Goal: Task Accomplishment & Management: Use online tool/utility

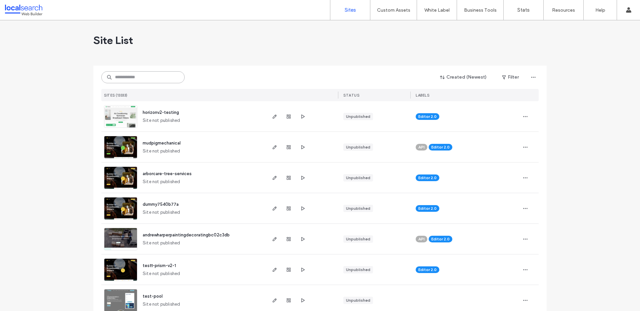
click at [155, 75] on input at bounding box center [142, 77] width 83 height 12
paste input "********"
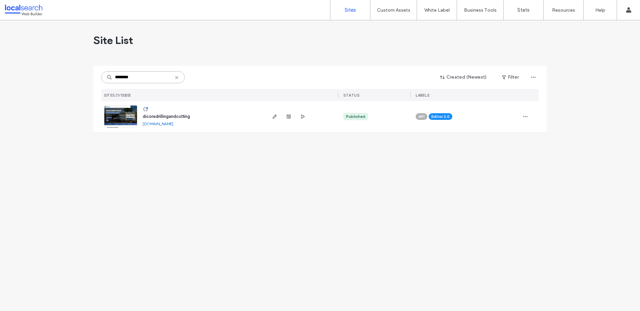
type input "********"
click at [160, 117] on span "dicoredrillingandcutting" at bounding box center [166, 116] width 47 height 5
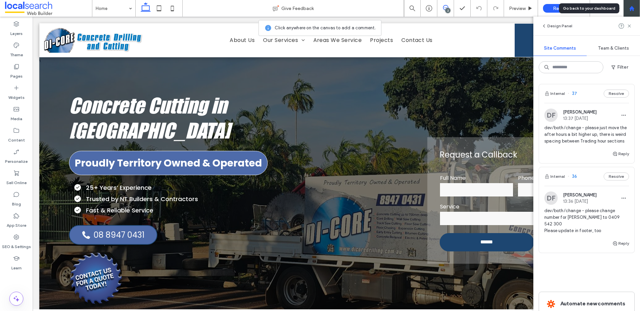
click at [632, 9] on use at bounding box center [631, 8] width 5 height 5
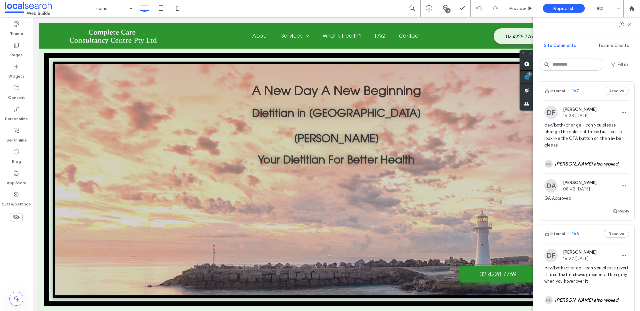
click at [585, 92] on div "Internal 167 Resolve" at bounding box center [586, 91] width 95 height 19
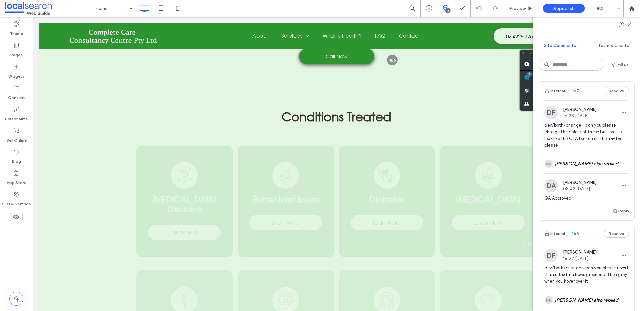
scroll to position [1231, 0]
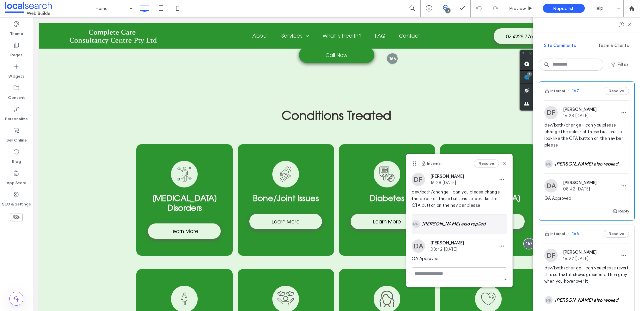
click at [467, 220] on div "MR Michol Robles also replied" at bounding box center [459, 224] width 95 height 19
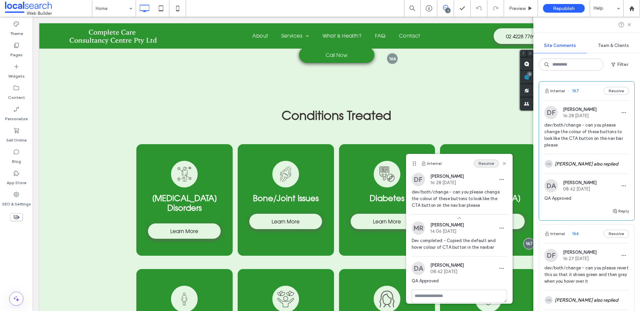
click at [482, 164] on button "Resolve" at bounding box center [486, 164] width 25 height 8
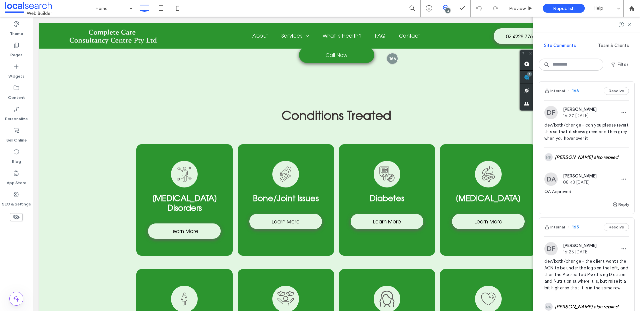
click at [587, 91] on div "Internal 166 Resolve" at bounding box center [586, 91] width 95 height 19
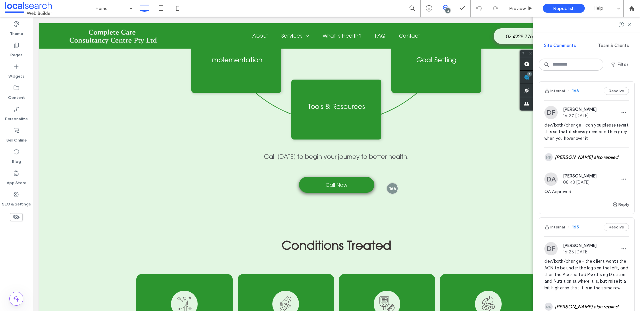
scroll to position [1091, 0]
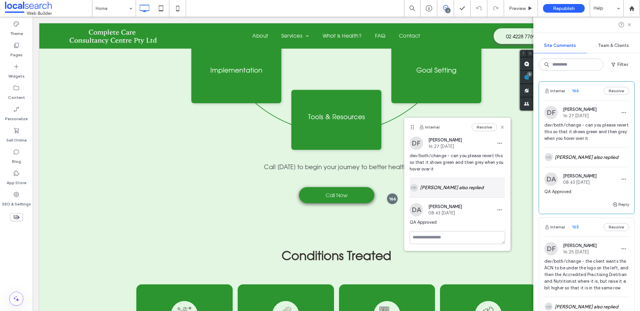
click at [433, 188] on div "MR Michol Robles also replied" at bounding box center [457, 187] width 95 height 19
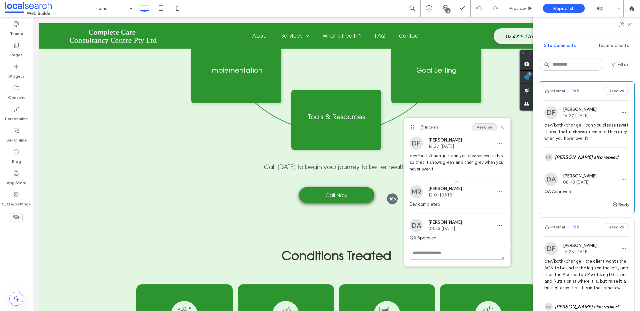
click at [488, 125] on button "Resolve" at bounding box center [484, 127] width 25 height 8
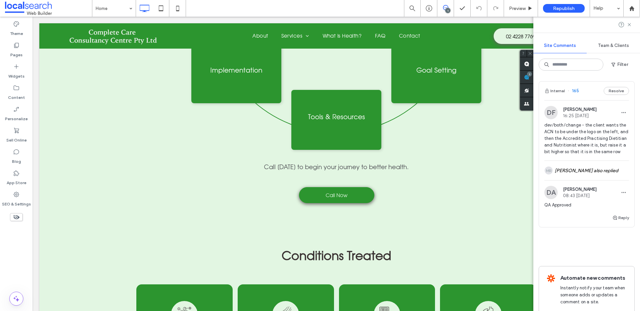
click at [595, 91] on div "Internal 165 Resolve" at bounding box center [586, 91] width 95 height 19
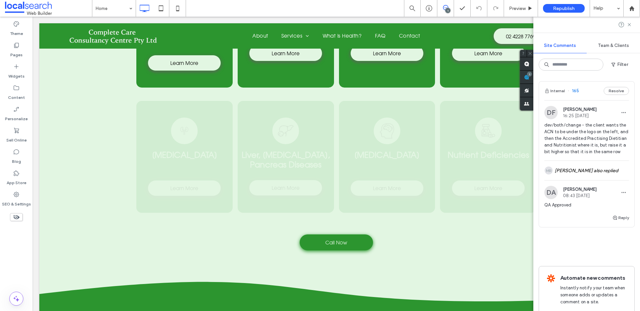
scroll to position [1639, 0]
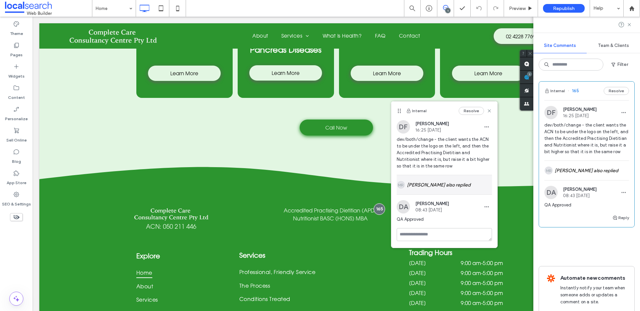
click at [455, 181] on div "MR Michol Robles also replied" at bounding box center [444, 184] width 95 height 19
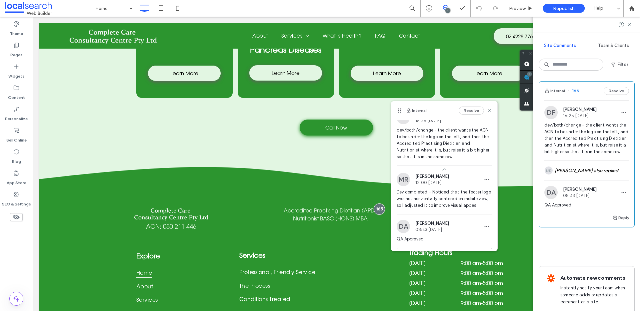
scroll to position [15, 0]
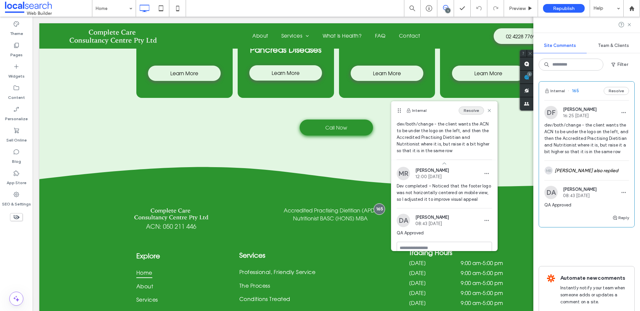
click at [473, 112] on button "Resolve" at bounding box center [471, 111] width 25 height 8
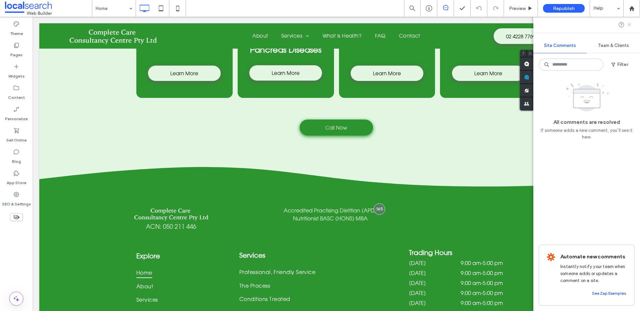
click at [630, 24] on icon at bounding box center [628, 24] width 5 height 5
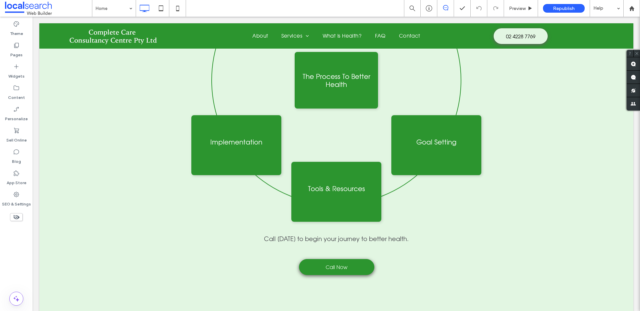
scroll to position [815, 0]
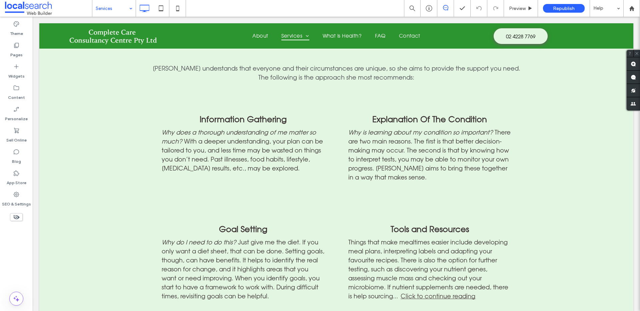
scroll to position [574, 0]
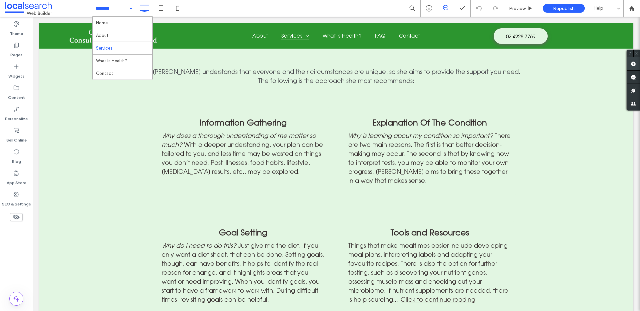
click at [634, 65] on use at bounding box center [632, 63] width 5 height 5
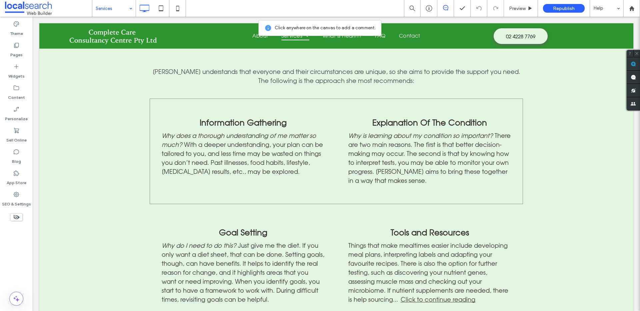
click at [330, 159] on div "Information Gathering Why does a thorough understanding of me matter so much? W…" at bounding box center [336, 152] width 373 height 106
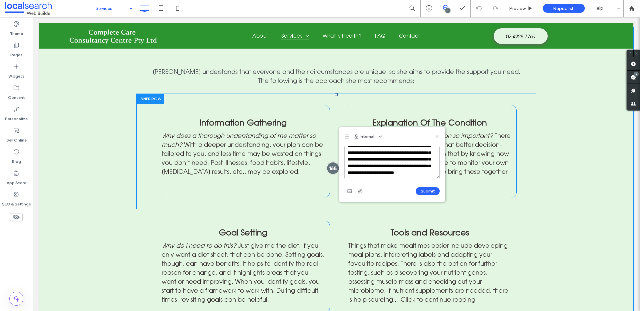
scroll to position [573, 0]
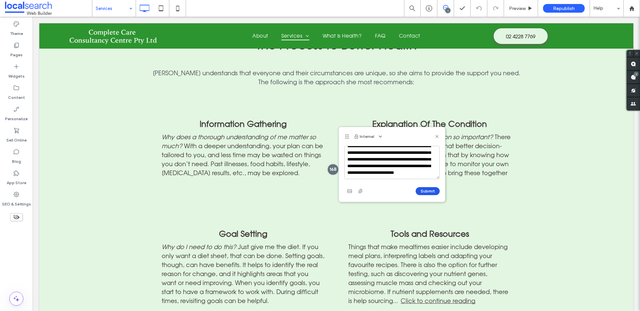
type textarea "**********"
click at [423, 194] on button "Submit" at bounding box center [428, 191] width 24 height 8
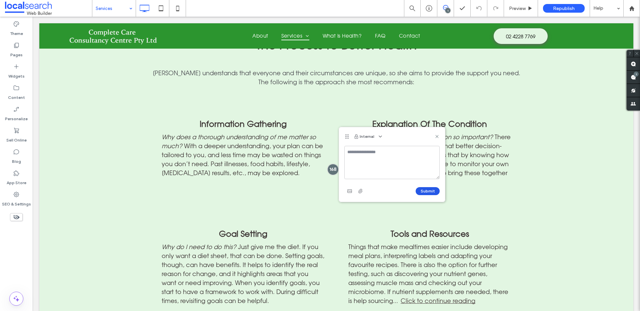
scroll to position [0, 0]
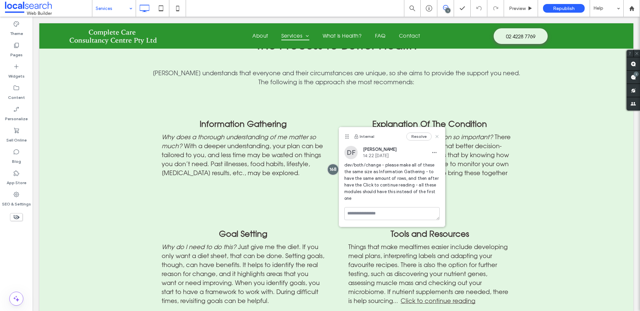
click at [439, 136] on icon at bounding box center [436, 136] width 5 height 5
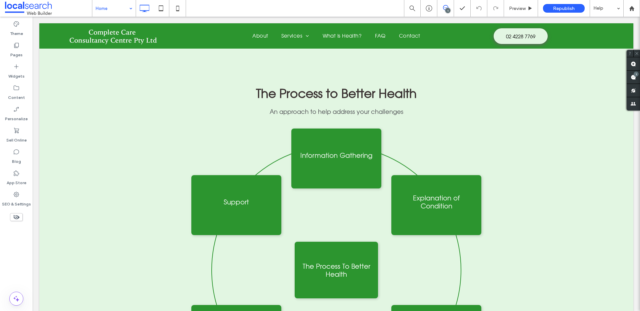
scroll to position [590, 0]
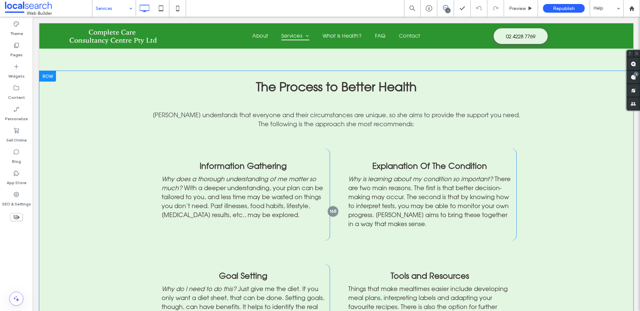
scroll to position [533, 0]
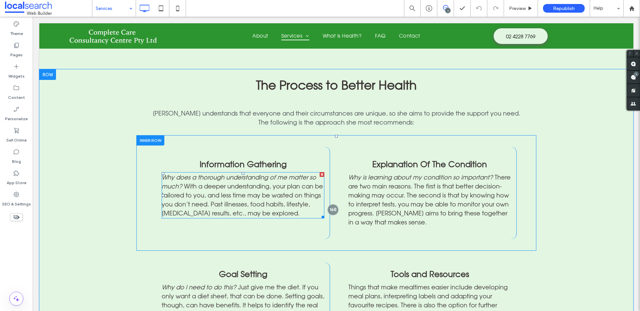
click at [181, 183] on span "With a deeper understanding, your plan can be tailored to you, and less time ma…" at bounding box center [242, 200] width 161 height 34
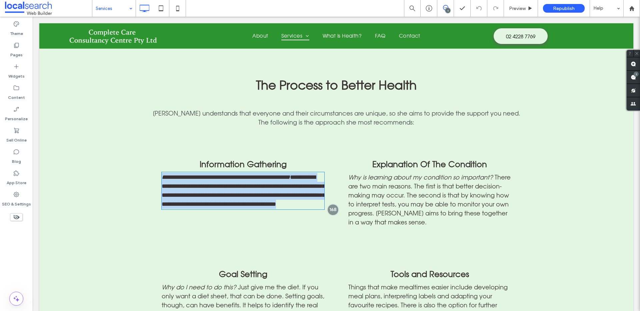
type input "**********"
type input "**"
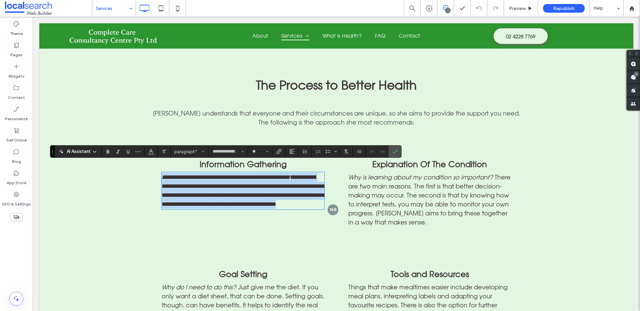
click at [181, 176] on span "**********" at bounding box center [243, 190] width 163 height 33
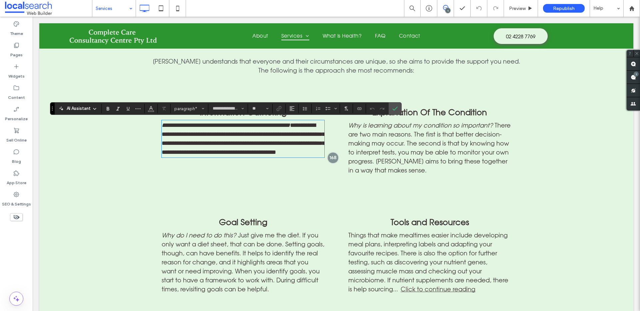
scroll to position [612, 0]
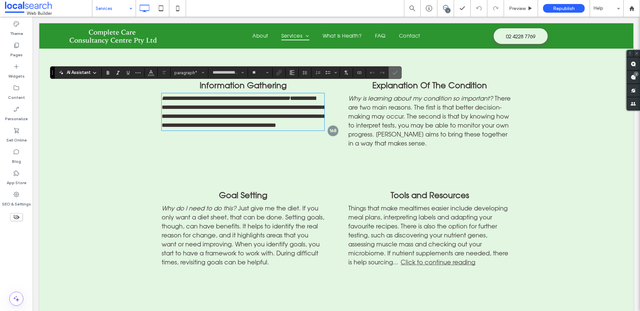
click at [394, 76] on span "Confirm" at bounding box center [393, 73] width 3 height 12
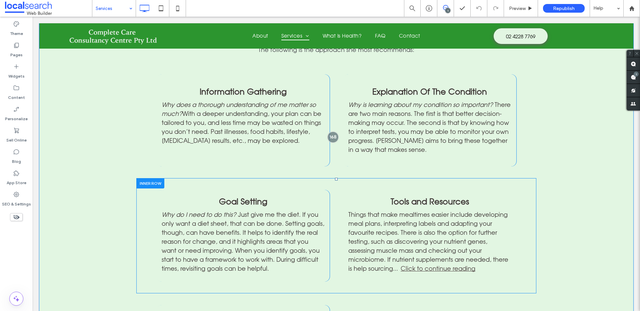
scroll to position [596, 0]
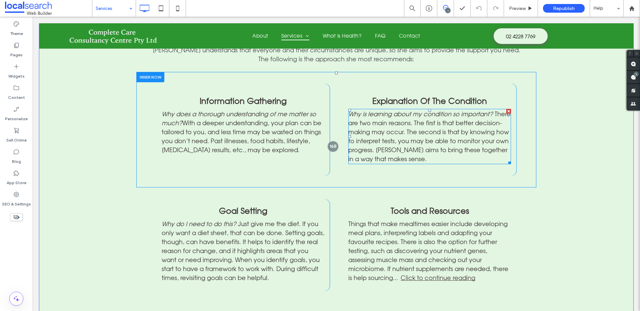
click at [404, 120] on span "There are two main reasons. The first is that better decision-making may occur.…" at bounding box center [429, 136] width 162 height 52
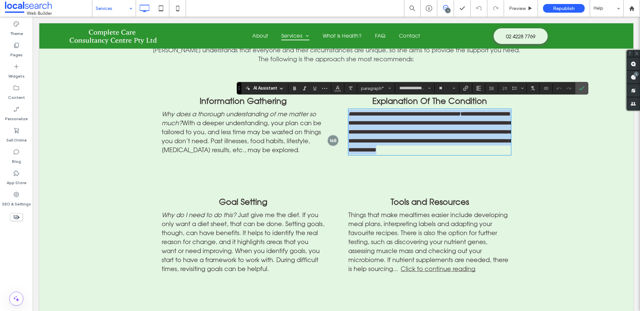
click at [404, 120] on span "**********" at bounding box center [429, 132] width 163 height 42
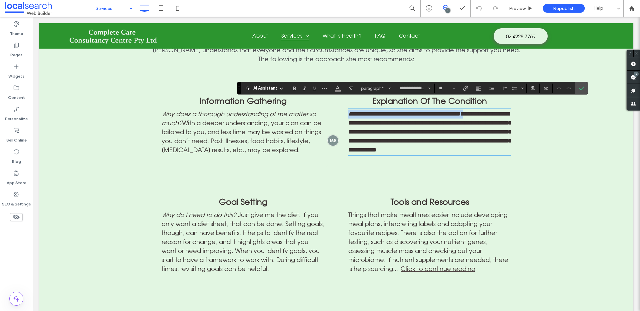
drag, startPoint x: 491, startPoint y: 105, endPoint x: 348, endPoint y: 105, distance: 143.0
click at [348, 110] on p "**********" at bounding box center [429, 132] width 163 height 45
click at [581, 91] on icon "Confirm" at bounding box center [581, 88] width 5 height 5
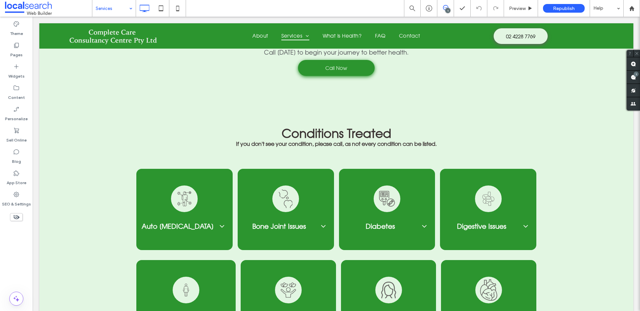
scroll to position [980, 0]
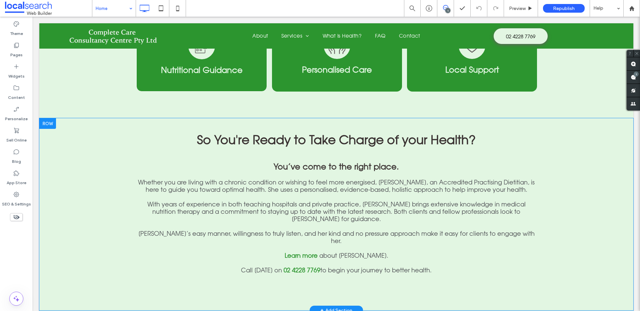
scroll to position [140, 0]
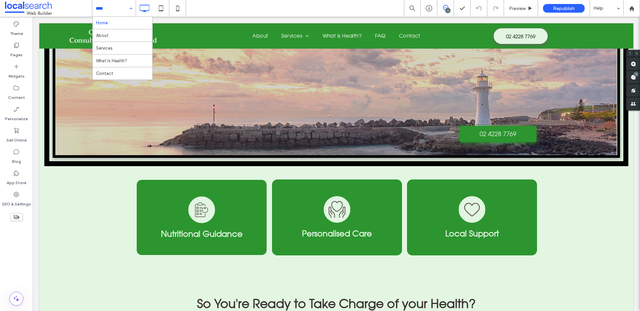
click at [117, 5] on input at bounding box center [112, 8] width 33 height 17
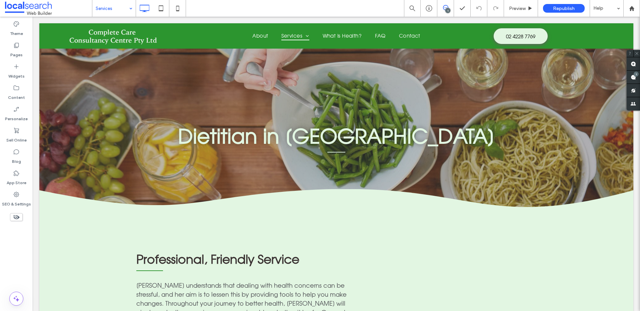
scroll to position [0, 0]
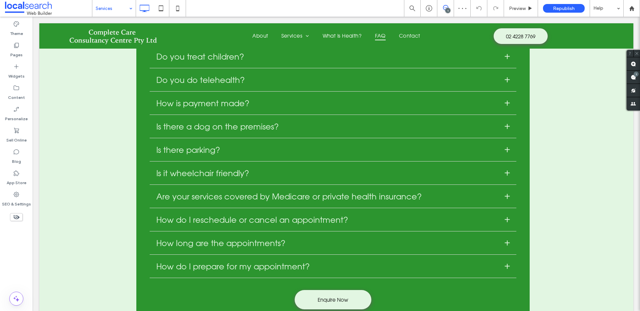
scroll to position [1526, 0]
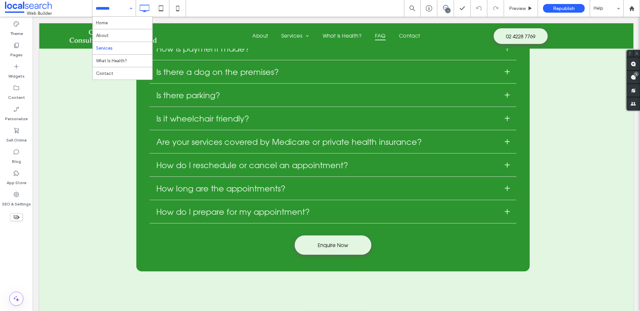
click at [119, 10] on input at bounding box center [112, 8] width 33 height 17
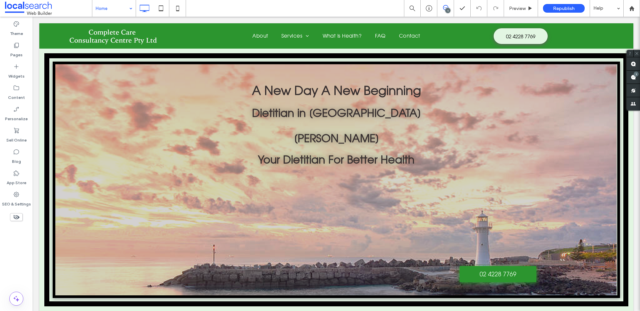
scroll to position [0, 0]
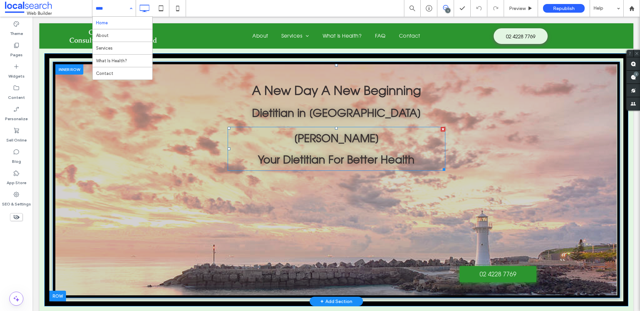
click at [323, 162] on strong "Your Dietitian For Better Health" at bounding box center [336, 159] width 157 height 13
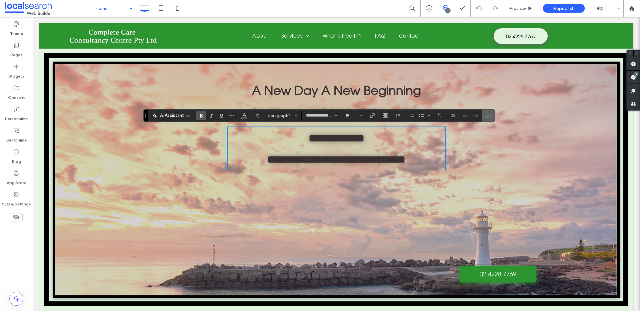
click at [490, 114] on icon "Confirm" at bounding box center [488, 115] width 5 height 5
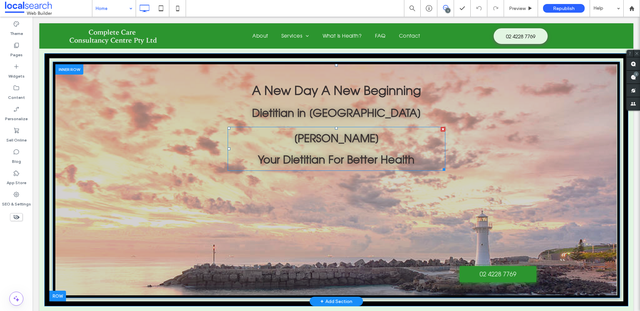
click at [331, 139] on strong "Rhonda Grasby" at bounding box center [336, 138] width 85 height 13
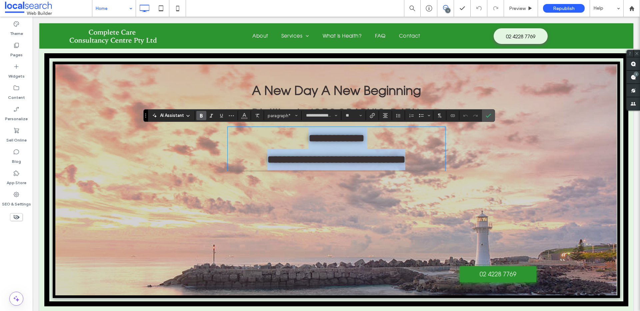
click at [309, 139] on strong "**********" at bounding box center [337, 138] width 56 height 11
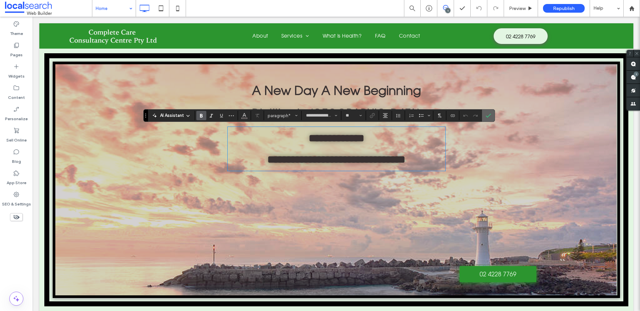
click at [490, 116] on icon "Confirm" at bounding box center [488, 115] width 5 height 5
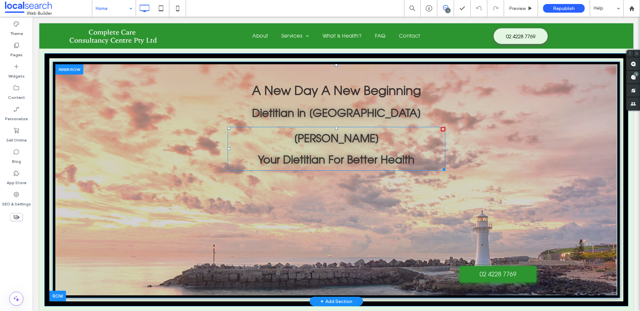
click at [353, 147] on p "Rhonda Grasby" at bounding box center [337, 138] width 218 height 21
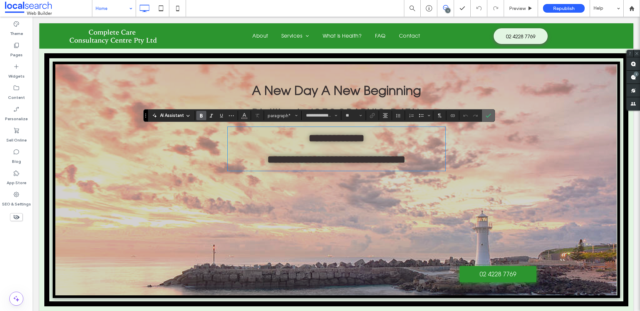
click at [492, 115] on label "Confirm" at bounding box center [488, 116] width 10 height 12
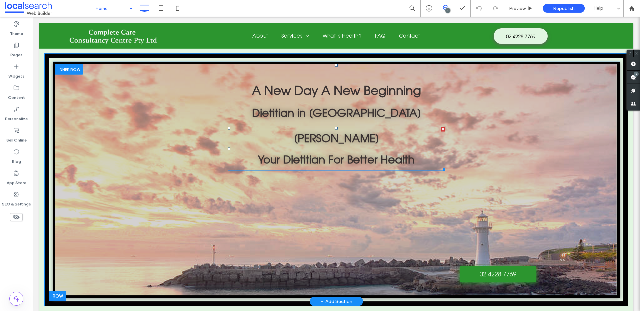
click at [423, 151] on p "Your Dietitian For Better Health" at bounding box center [337, 159] width 218 height 21
type input "**********"
type input "**"
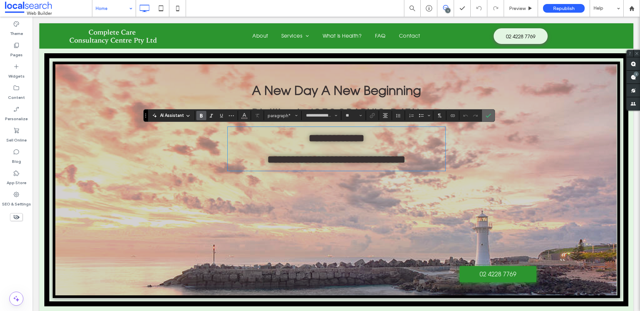
click at [491, 114] on label "Confirm" at bounding box center [488, 116] width 10 height 12
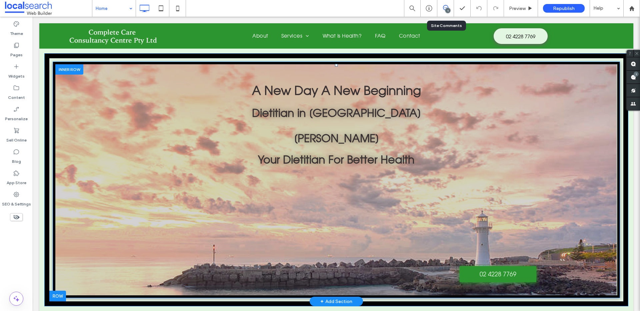
click at [445, 8] on icon at bounding box center [445, 7] width 5 height 5
click at [446, 5] on use at bounding box center [445, 7] width 5 height 5
click at [445, 5] on use at bounding box center [445, 7] width 5 height 5
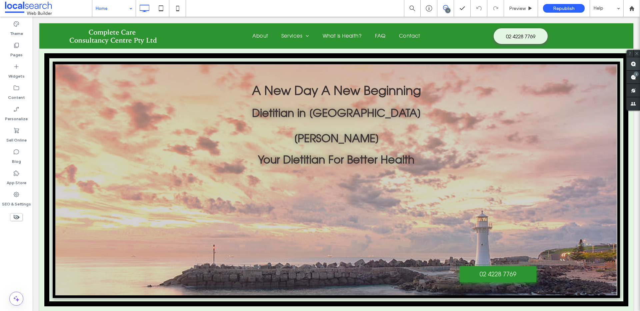
click at [632, 64] on use at bounding box center [632, 63] width 5 height 5
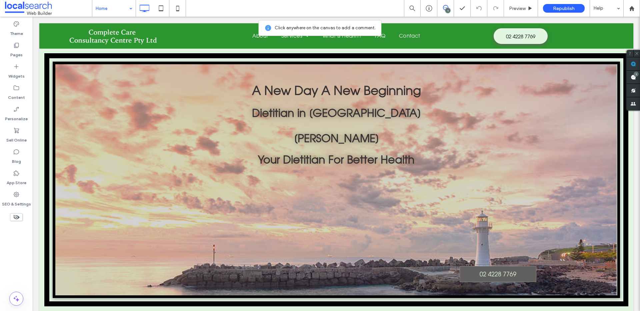
click at [528, 268] on link "02 4228 7769" at bounding box center [498, 274] width 77 height 16
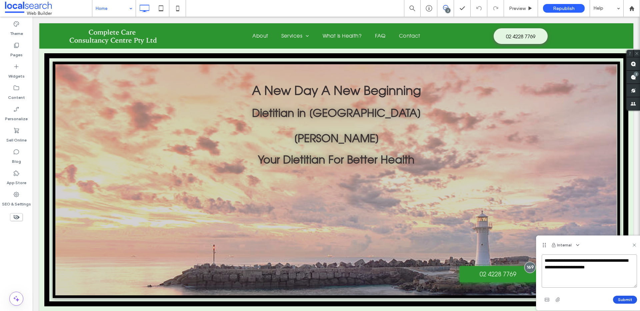
type textarea "**********"
click at [624, 302] on button "Submit" at bounding box center [625, 300] width 24 height 8
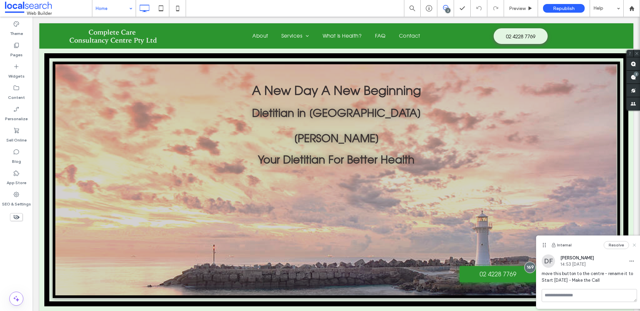
click at [635, 245] on icon at bounding box center [633, 245] width 5 height 5
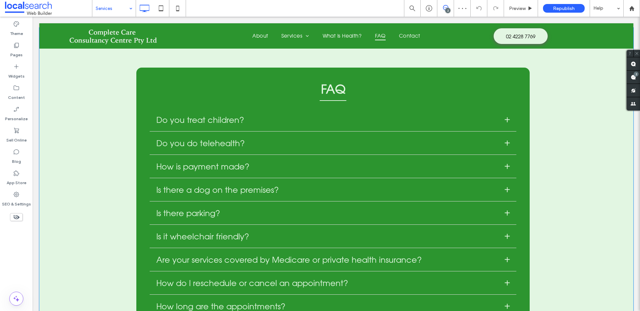
scroll to position [1729, 0]
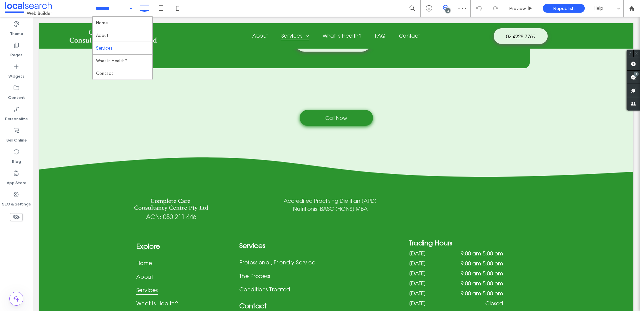
click at [109, 11] on input at bounding box center [112, 8] width 33 height 17
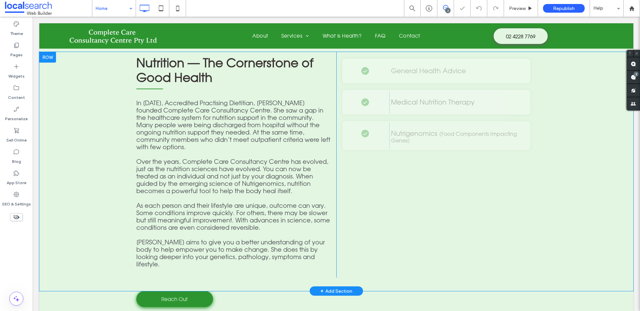
scroll to position [871, 0]
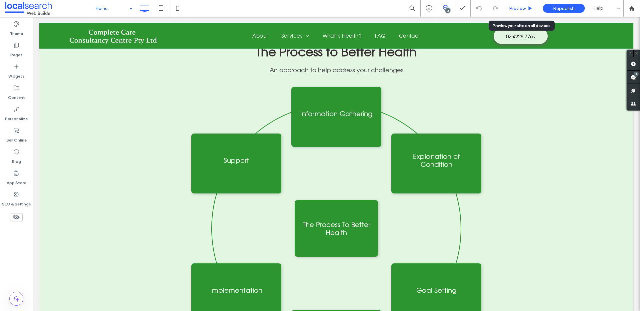
click at [518, 7] on span "Preview" at bounding box center [517, 9] width 17 height 6
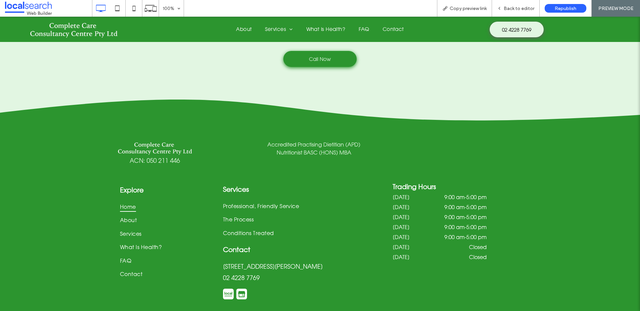
scroll to position [1707, 0]
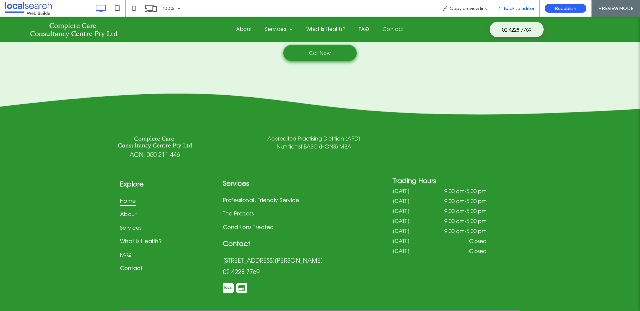
click at [502, 9] on icon at bounding box center [499, 8] width 5 height 5
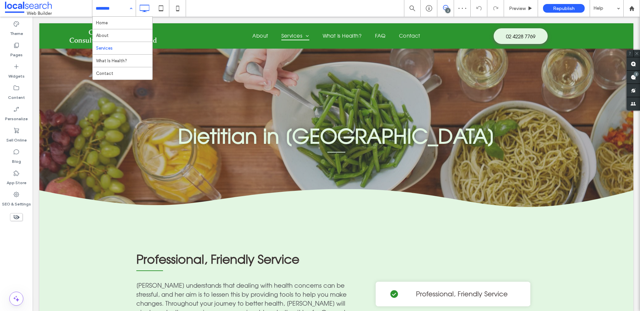
click at [124, 9] on input at bounding box center [112, 8] width 33 height 17
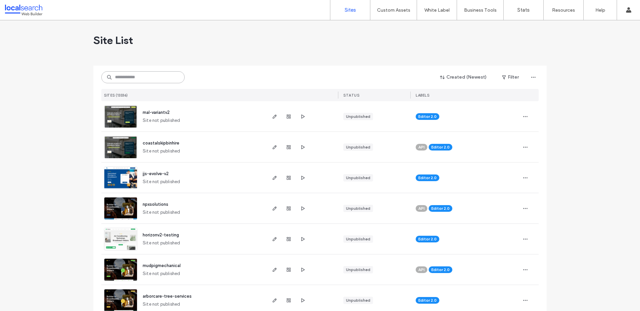
click at [126, 80] on input at bounding box center [142, 77] width 83 height 12
paste input "********"
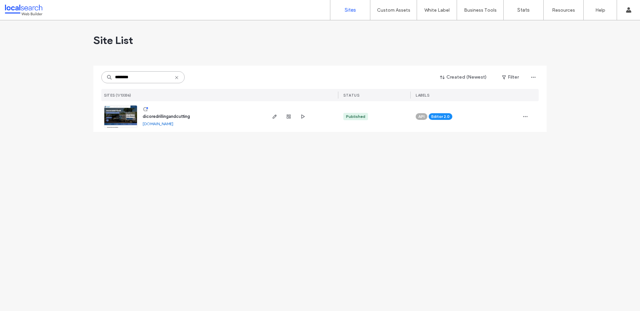
type input "********"
click at [157, 116] on span "dicoredrillingandcutting" at bounding box center [166, 116] width 47 height 5
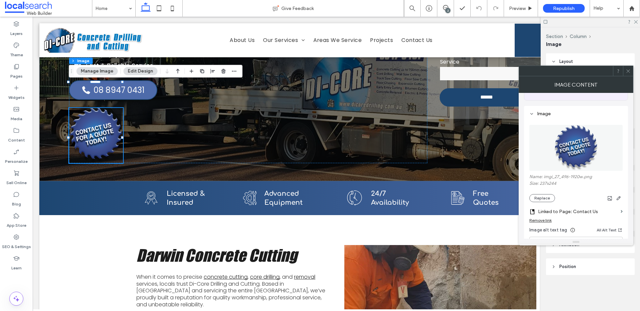
scroll to position [77, 0]
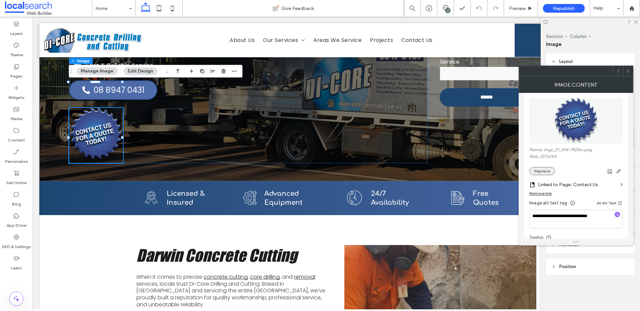
click at [542, 175] on button "Replace" at bounding box center [542, 171] width 26 height 8
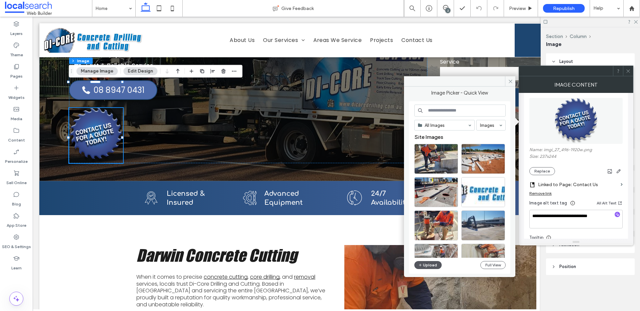
click at [427, 262] on button "Upload" at bounding box center [427, 265] width 27 height 8
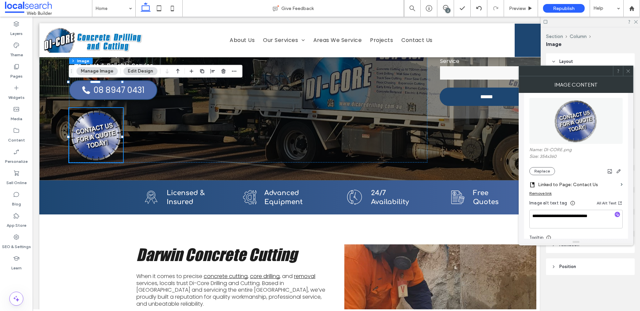
click at [628, 70] on icon at bounding box center [627, 71] width 5 height 5
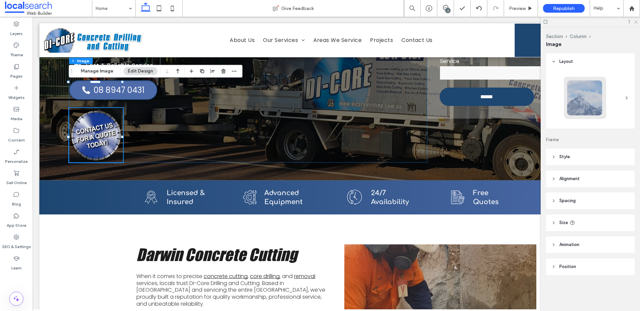
click at [637, 21] on icon at bounding box center [635, 21] width 4 height 4
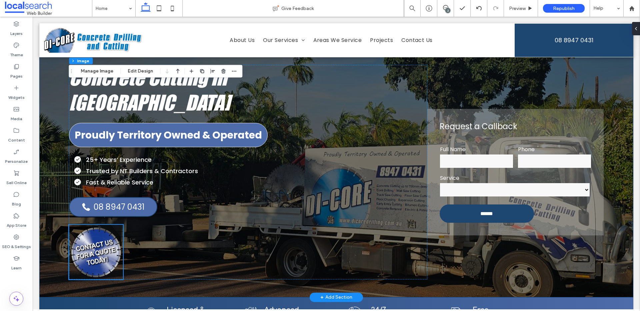
scroll to position [0, 0]
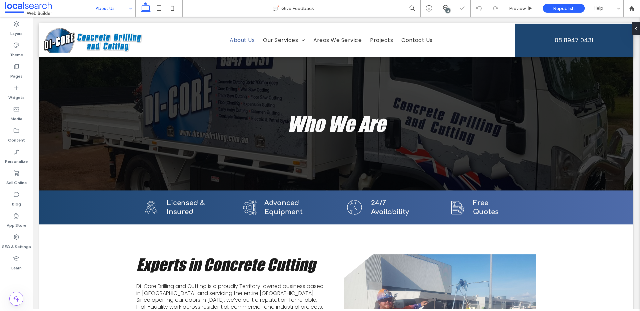
click at [119, 10] on input at bounding box center [112, 8] width 33 height 17
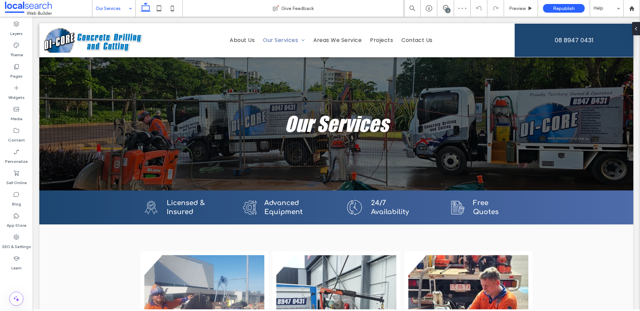
click at [123, 10] on input at bounding box center [112, 8] width 33 height 17
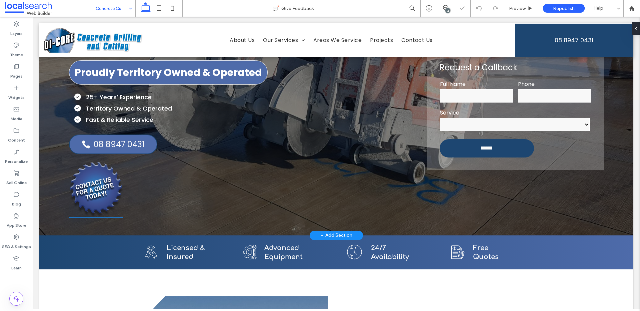
click at [114, 162] on img at bounding box center [96, 190] width 54 height 56
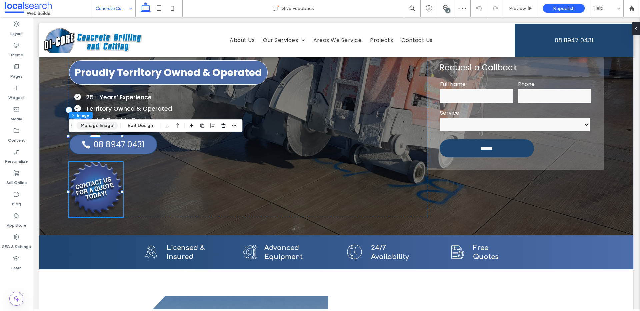
click at [101, 127] on button "Manage Image" at bounding box center [96, 126] width 41 height 8
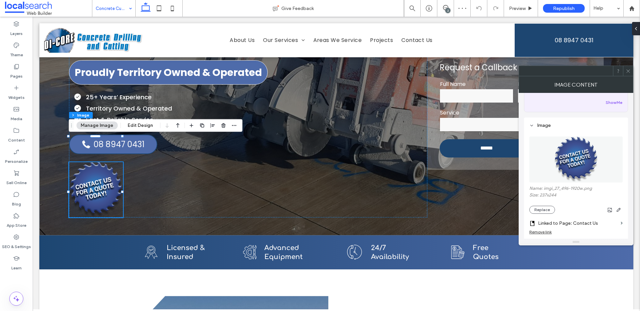
scroll to position [43, 0]
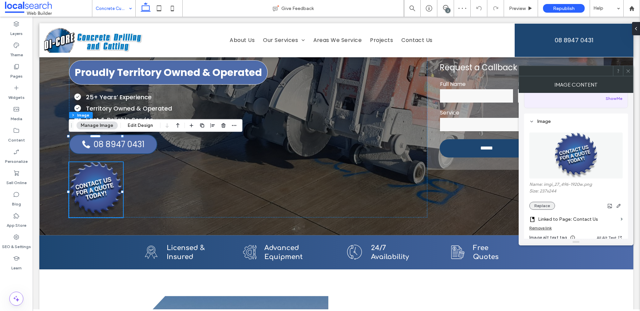
click at [538, 206] on button "Replace" at bounding box center [542, 206] width 26 height 8
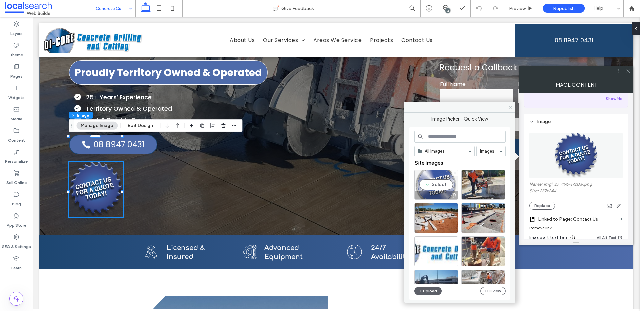
click at [436, 185] on div "Select" at bounding box center [436, 185] width 44 height 30
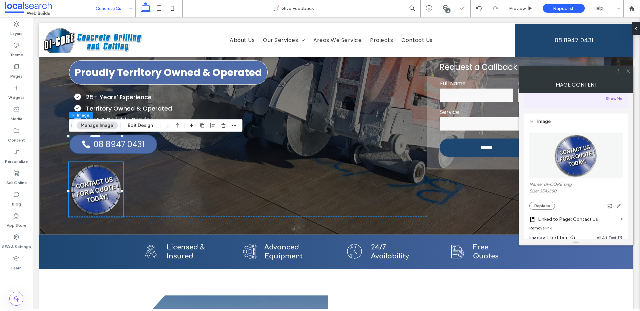
click at [628, 73] on icon at bounding box center [627, 71] width 5 height 5
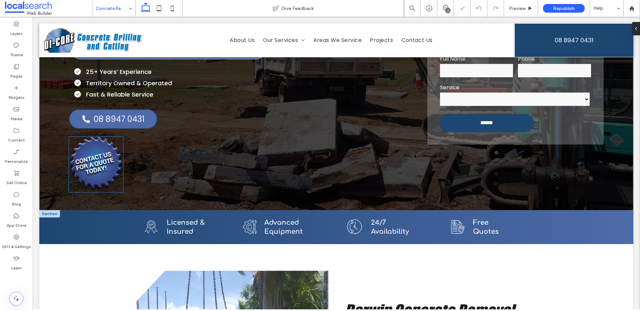
scroll to position [141, 0]
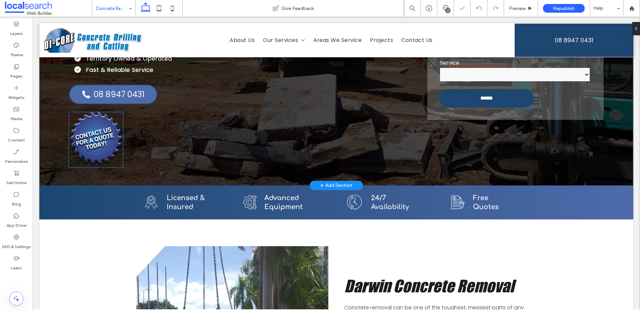
click at [104, 112] on img at bounding box center [96, 140] width 54 height 56
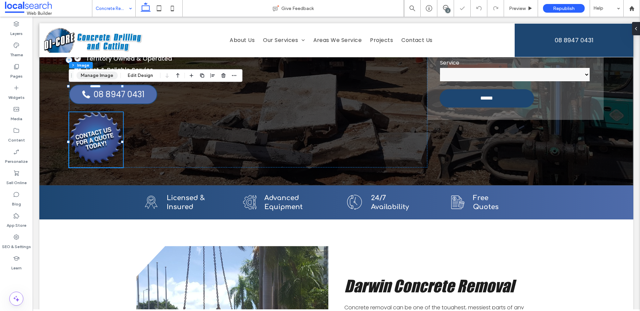
click at [103, 74] on button "Manage Image" at bounding box center [96, 76] width 41 height 8
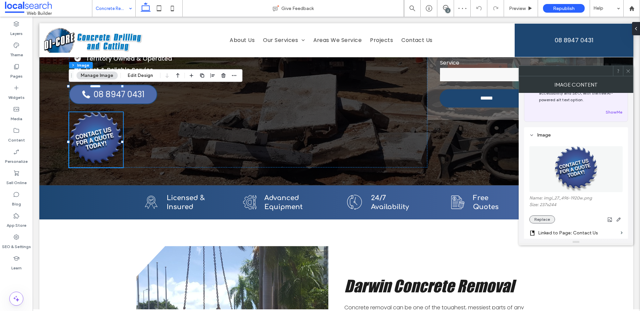
scroll to position [37, 0]
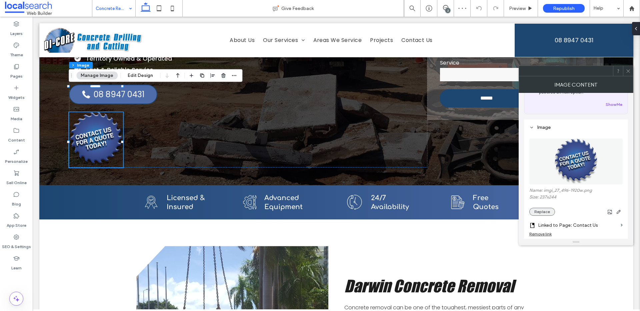
click at [545, 208] on button "Replace" at bounding box center [542, 212] width 26 height 8
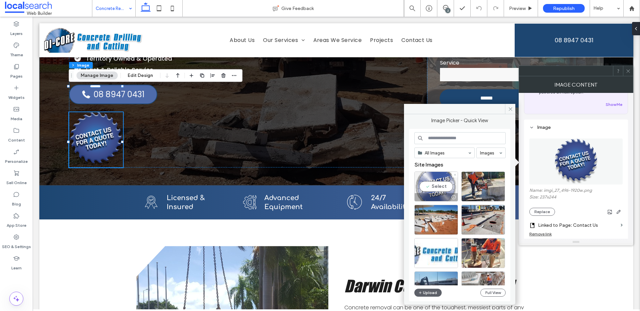
click at [423, 194] on div at bounding box center [436, 197] width 43 height 8
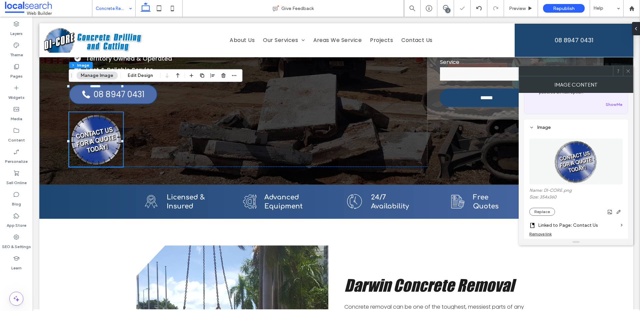
click at [629, 70] on use at bounding box center [627, 70] width 3 height 3
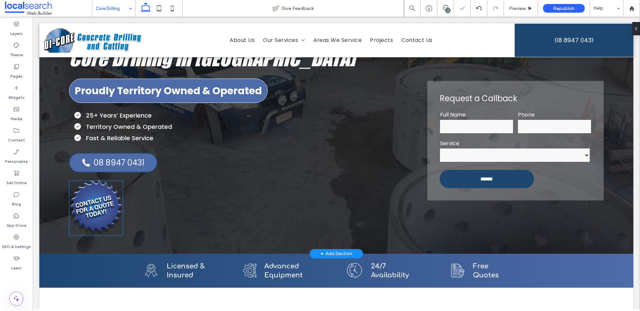
scroll to position [60, 0]
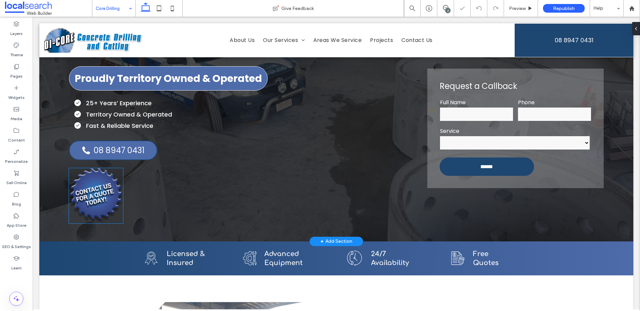
click at [109, 175] on img at bounding box center [96, 196] width 54 height 56
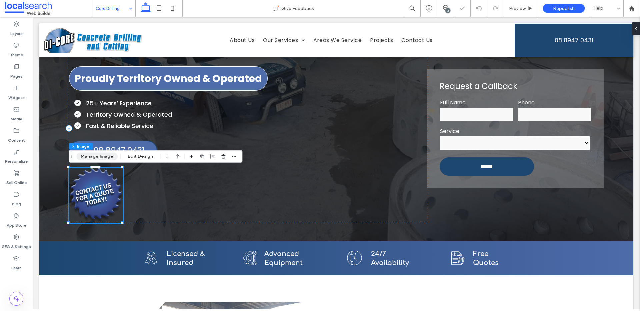
click at [98, 158] on button "Manage Image" at bounding box center [96, 157] width 41 height 8
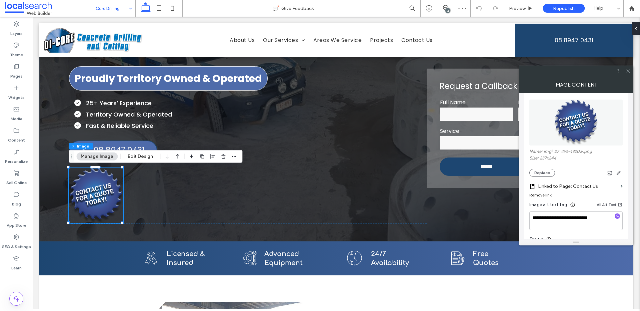
scroll to position [81, 0]
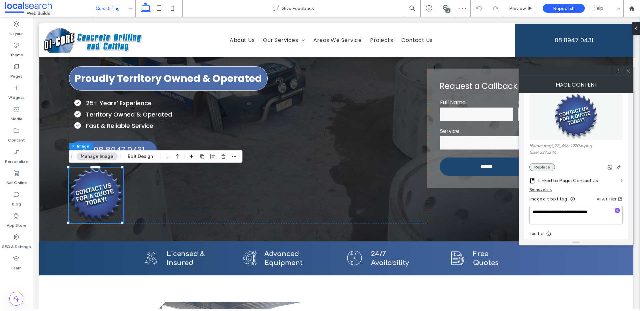
click at [541, 169] on button "Replace" at bounding box center [542, 167] width 26 height 8
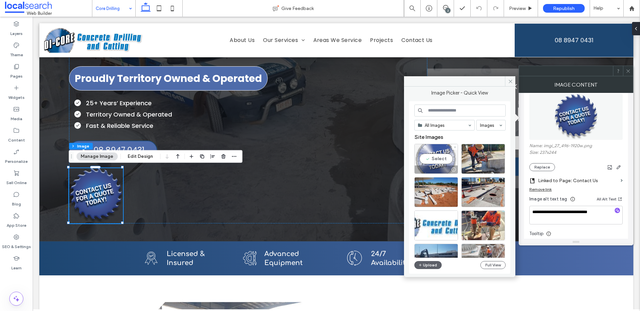
click at [431, 158] on div "Select" at bounding box center [436, 159] width 44 height 30
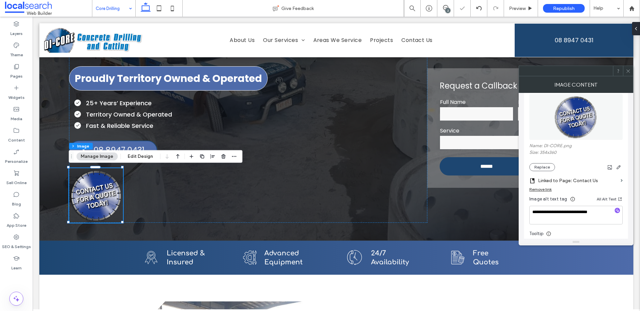
click at [628, 71] on icon at bounding box center [627, 71] width 5 height 5
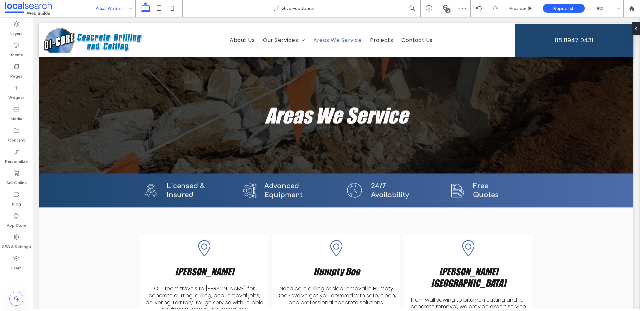
scroll to position [0, 0]
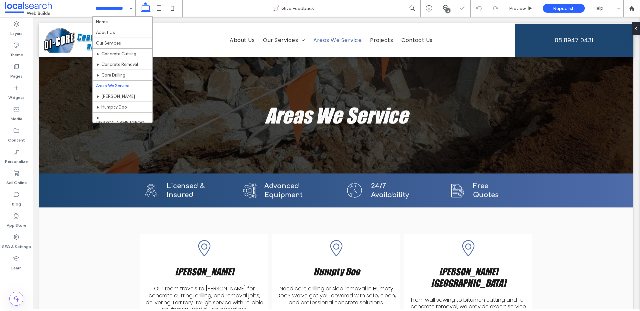
click at [114, 9] on input at bounding box center [112, 8] width 33 height 17
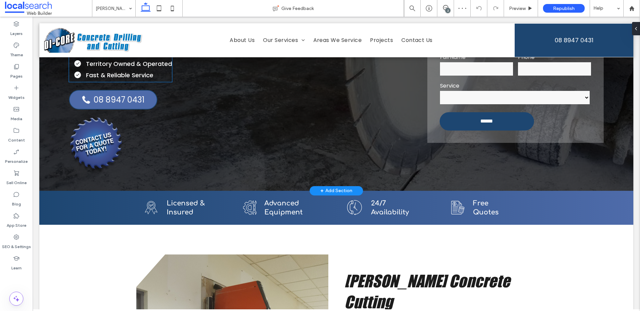
scroll to position [115, 0]
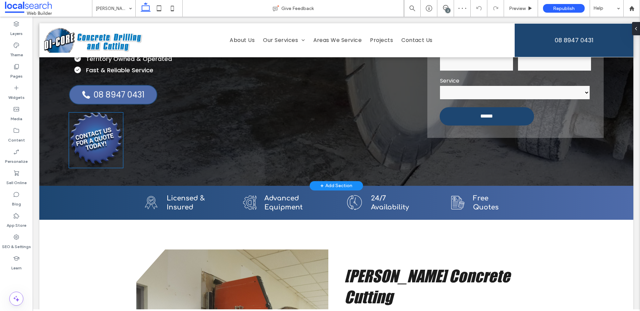
click at [110, 129] on img at bounding box center [96, 141] width 54 height 56
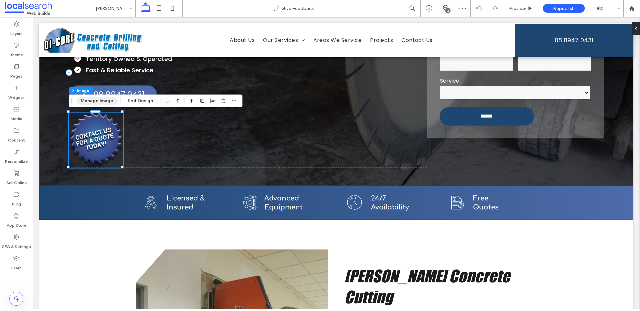
click at [100, 101] on button "Manage Image" at bounding box center [96, 101] width 41 height 8
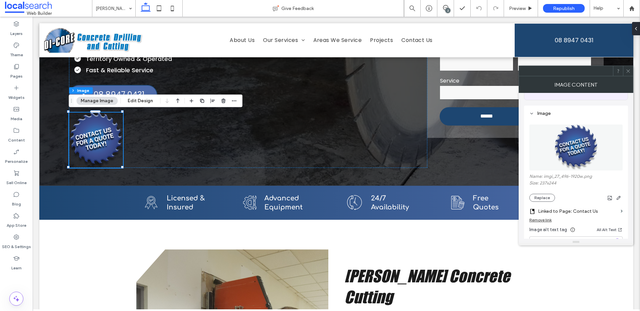
scroll to position [70, 0]
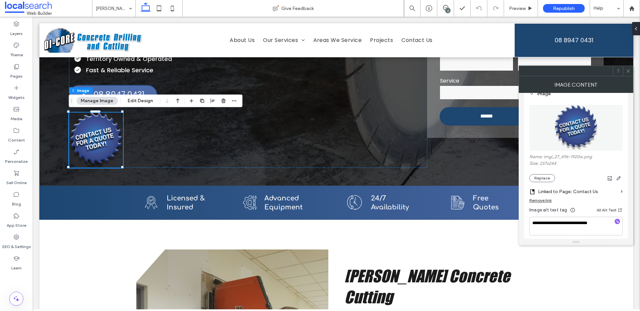
click at [544, 171] on div "Name: imgi_27_496-1920w.png Size: 237x244 Replace" at bounding box center [575, 168] width 93 height 28
click at [544, 176] on button "Replace" at bounding box center [542, 178] width 26 height 8
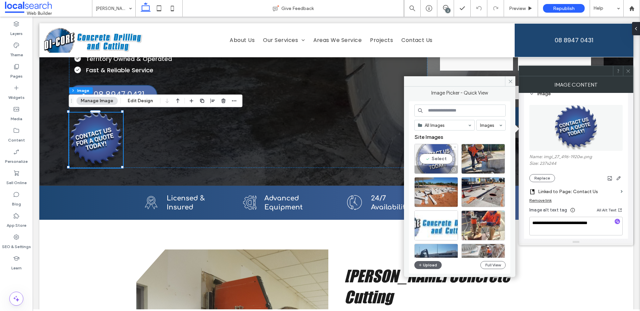
click at [436, 156] on div "Select" at bounding box center [436, 159] width 44 height 30
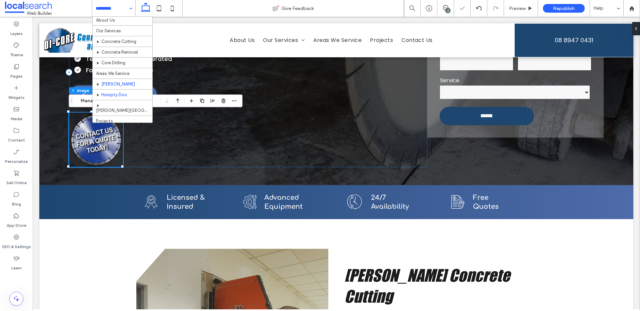
scroll to position [21, 0]
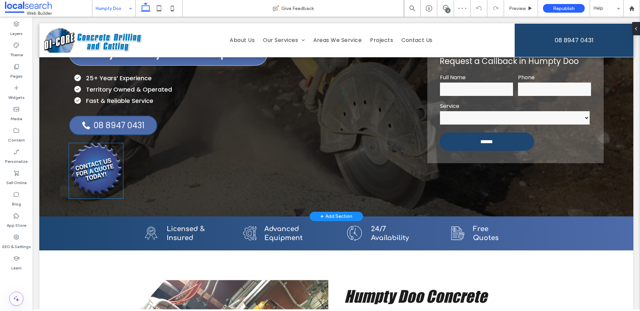
click at [105, 175] on img at bounding box center [96, 171] width 54 height 56
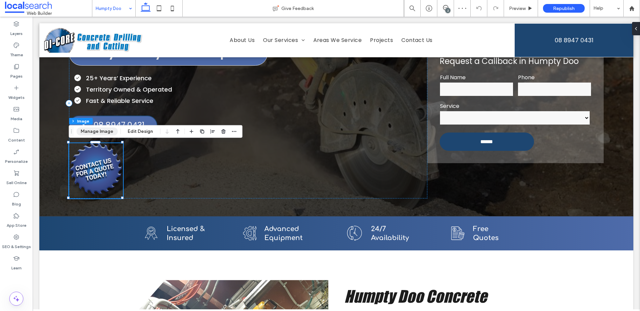
click at [90, 131] on button "Manage Image" at bounding box center [96, 132] width 41 height 8
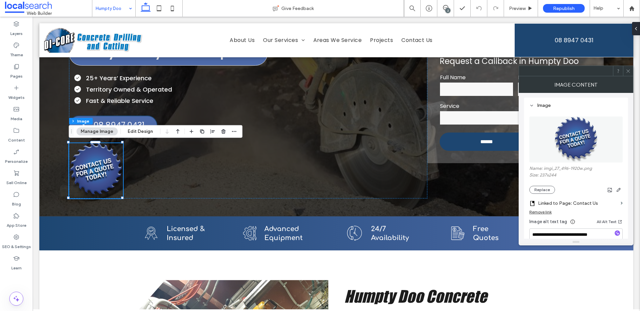
scroll to position [78, 0]
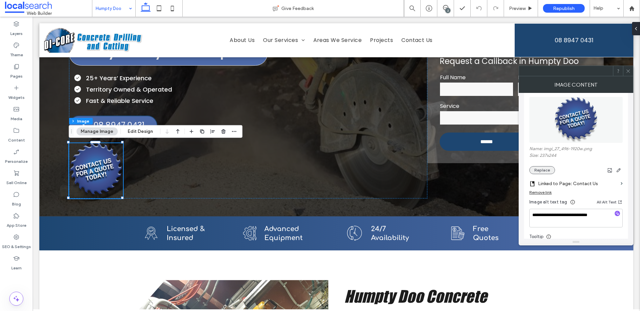
click at [541, 172] on button "Replace" at bounding box center [542, 170] width 26 height 8
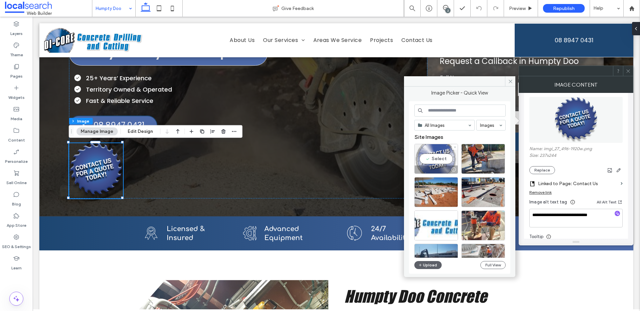
click at [434, 152] on div "Select" at bounding box center [436, 159] width 44 height 30
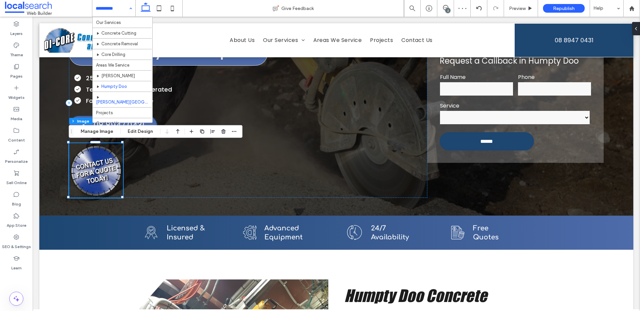
scroll to position [21, 0]
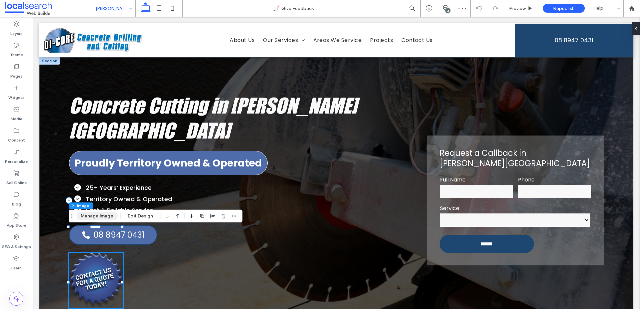
click at [92, 218] on button "Manage Image" at bounding box center [96, 216] width 41 height 8
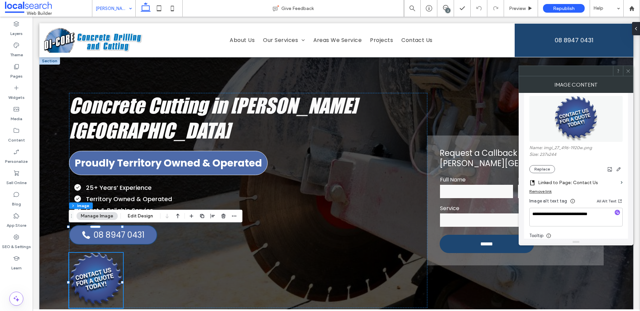
scroll to position [82, 0]
click at [537, 163] on button "Replace" at bounding box center [542, 166] width 26 height 8
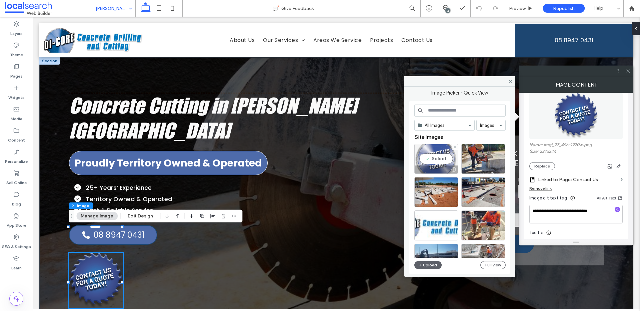
click at [443, 158] on div "Select" at bounding box center [436, 159] width 44 height 30
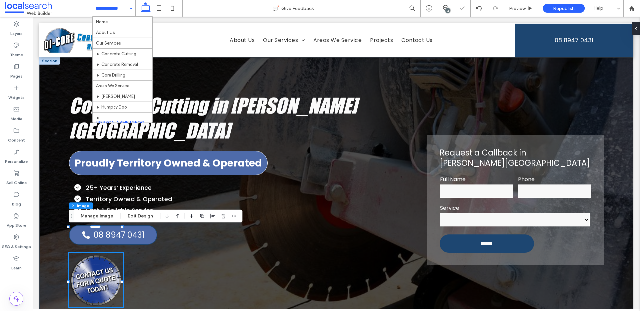
scroll to position [21, 0]
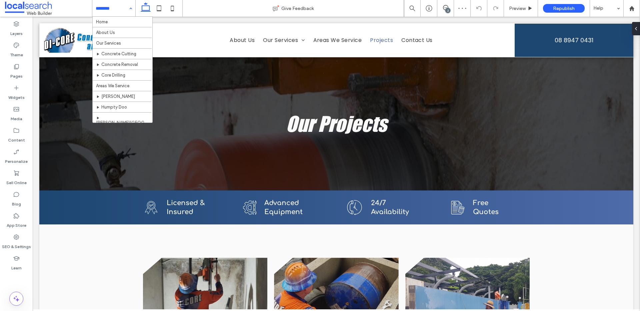
click at [113, 13] on input at bounding box center [112, 8] width 33 height 17
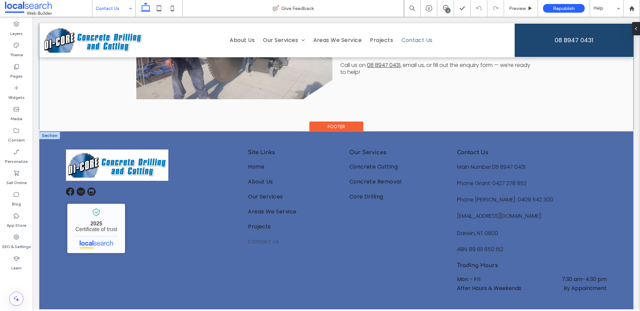
scroll to position [573, 0]
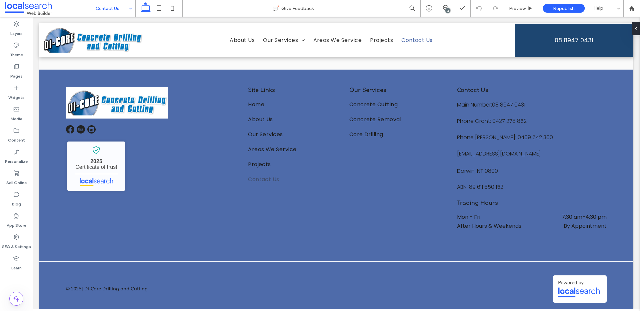
click at [115, 9] on input at bounding box center [112, 8] width 33 height 17
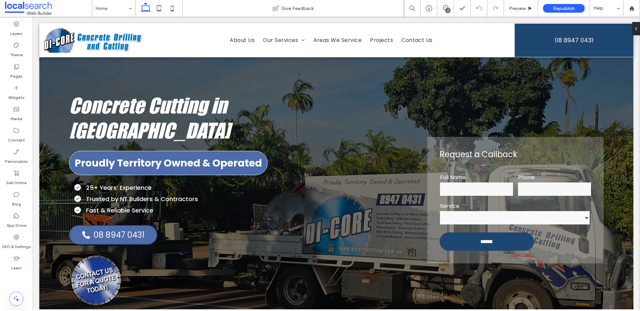
click at [446, 8] on use at bounding box center [445, 7] width 5 height 5
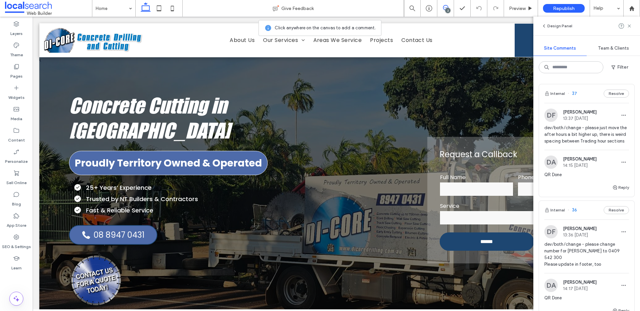
click at [583, 88] on div "Internal 37 Resolve" at bounding box center [586, 93] width 95 height 19
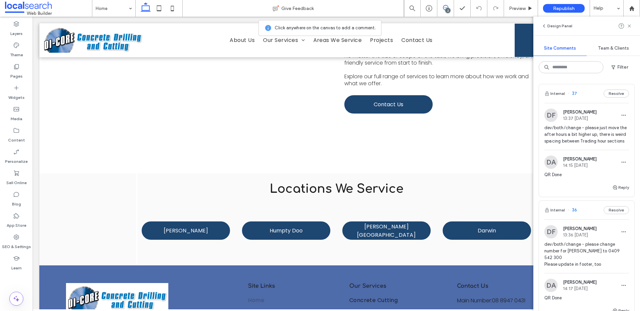
scroll to position [1174, 0]
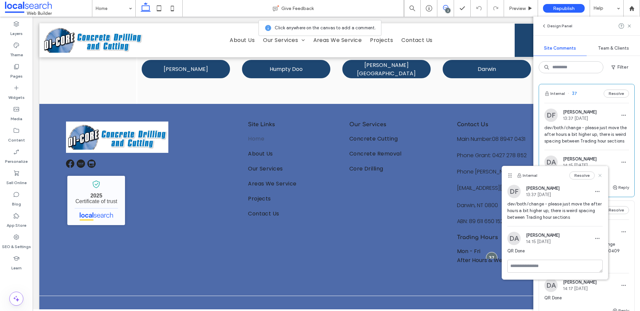
click at [602, 176] on icon at bounding box center [599, 175] width 5 height 5
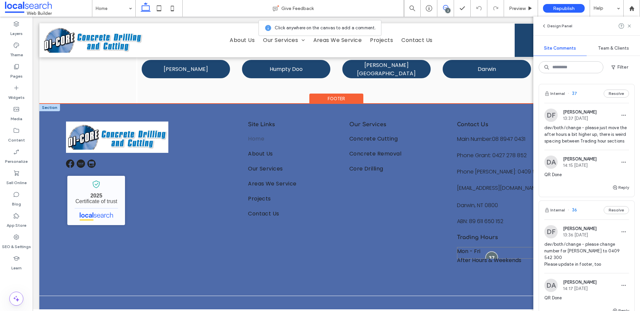
click at [489, 252] on div at bounding box center [491, 258] width 12 height 12
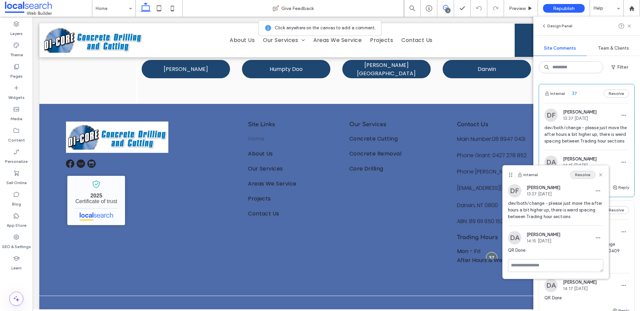
click at [585, 175] on button "Resolve" at bounding box center [582, 175] width 25 height 8
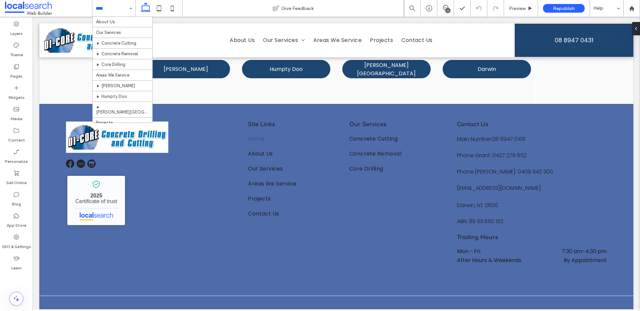
scroll to position [21, 0]
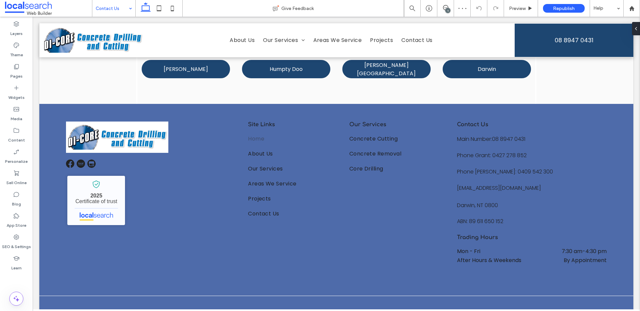
click at [448, 9] on div "1" at bounding box center [447, 10] width 5 height 5
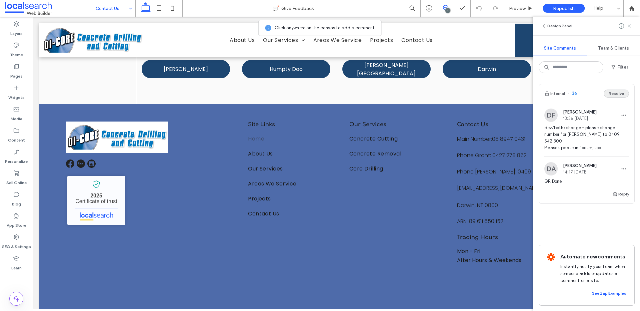
click at [619, 90] on button "Resolve" at bounding box center [615, 94] width 25 height 8
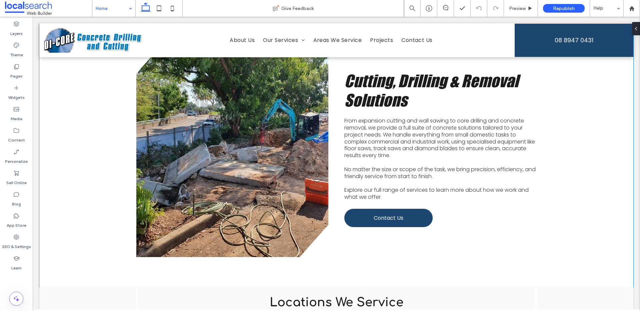
scroll to position [1053, 0]
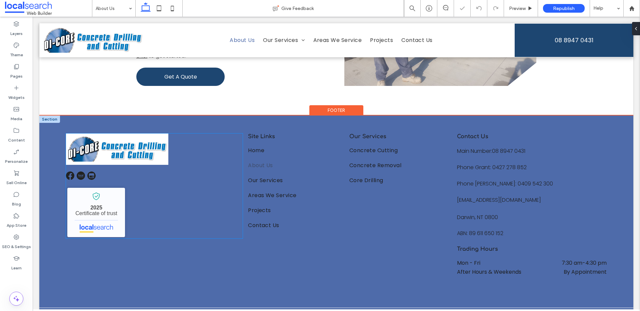
scroll to position [357, 0]
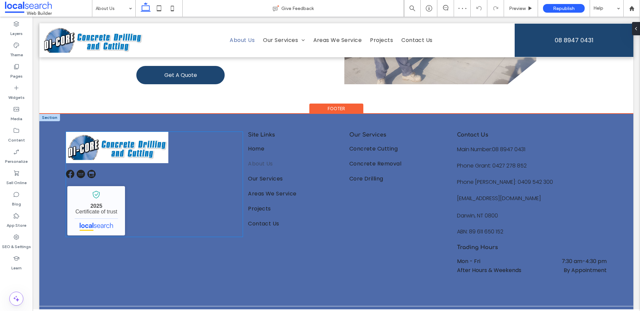
click at [126, 144] on img at bounding box center [117, 147] width 102 height 31
click at [129, 139] on img at bounding box center [117, 147] width 102 height 31
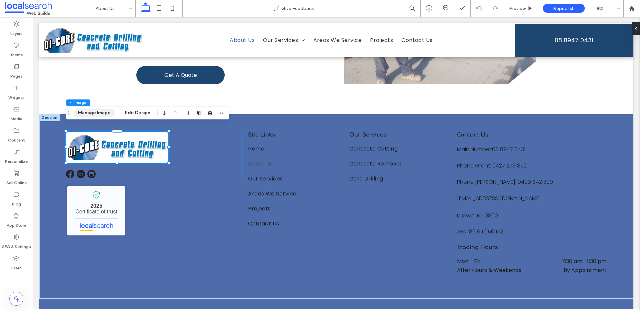
click at [91, 110] on button "Manage Image" at bounding box center [94, 113] width 41 height 8
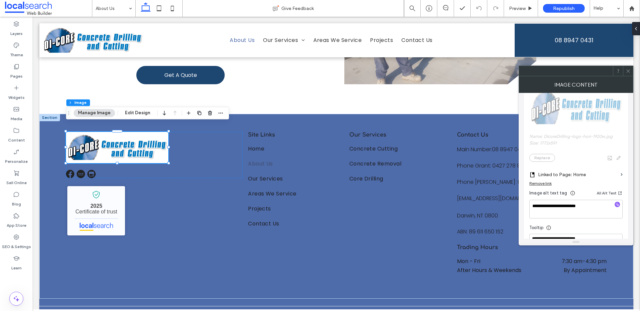
scroll to position [0, 0]
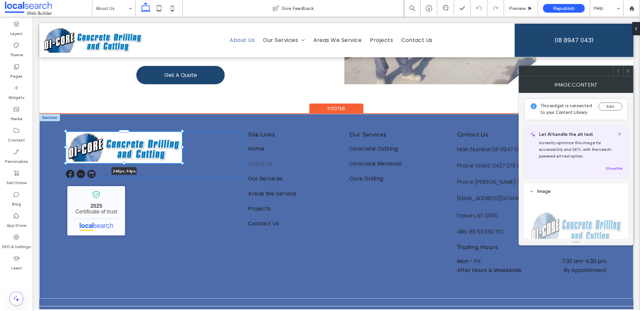
drag, startPoint x: 169, startPoint y: 140, endPoint x: 182, endPoint y: 143, distance: 13.9
click at [182, 143] on div "348px , 94px Di-Core Drilling and Cutting - Localsearch verified business 2025 …" at bounding box center [336, 206] width 594 height 185
type input "***"
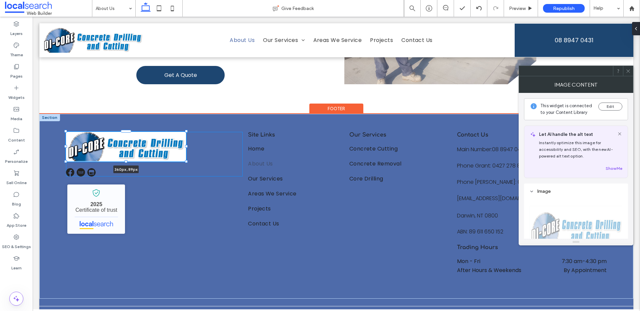
drag, startPoint x: 182, startPoint y: 156, endPoint x: 187, endPoint y: 155, distance: 4.6
click at [187, 160] on div at bounding box center [186, 161] width 3 height 3
type input "***"
type input "**"
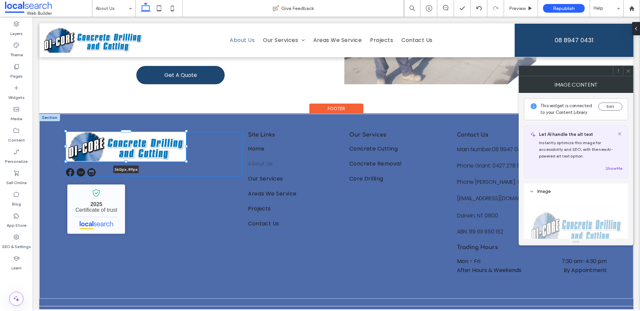
type input "**"
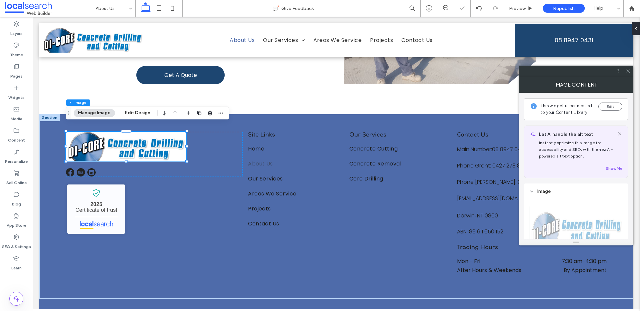
click at [630, 75] on span at bounding box center [627, 71] width 5 height 10
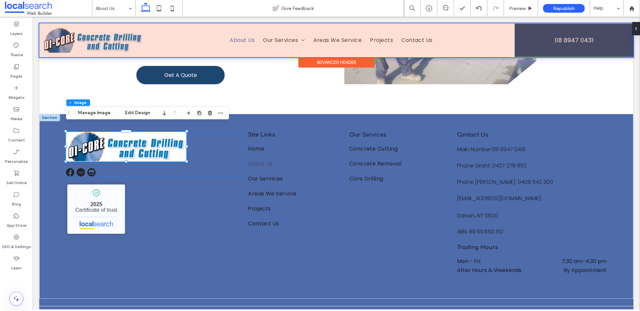
click at [90, 42] on div at bounding box center [336, 40] width 594 height 34
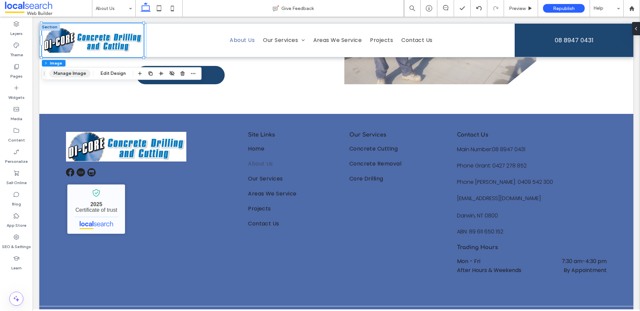
click at [66, 72] on button "Manage Image" at bounding box center [69, 74] width 41 height 8
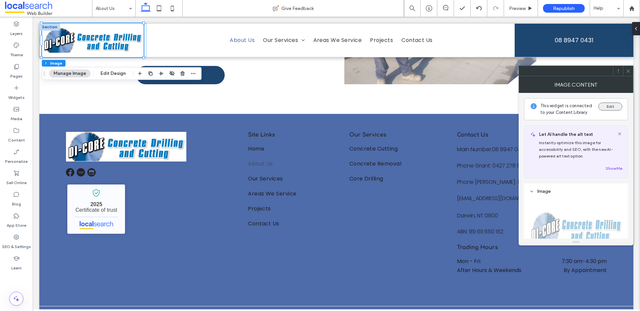
click at [620, 106] on button "Edit" at bounding box center [610, 107] width 24 height 8
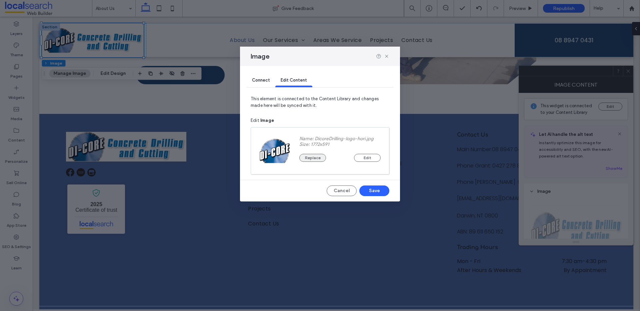
click at [314, 159] on button "Replace" at bounding box center [312, 158] width 27 height 8
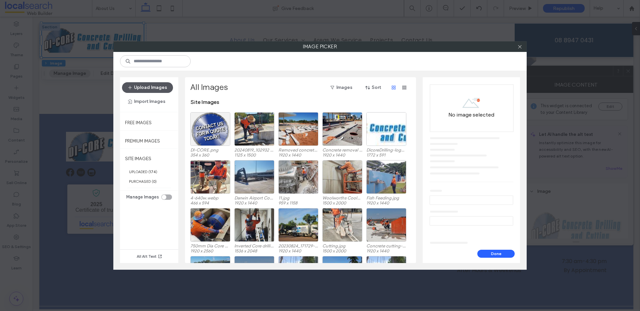
click at [156, 87] on button "Upload Images" at bounding box center [147, 87] width 51 height 11
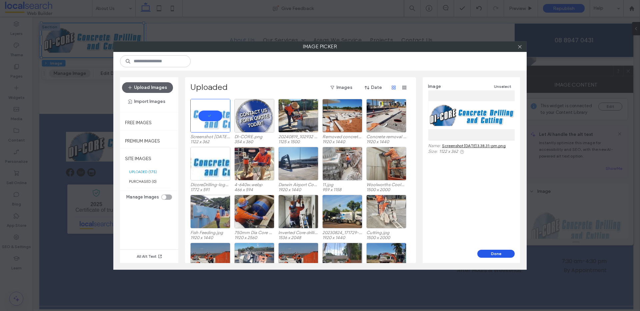
click at [499, 254] on button "Done" at bounding box center [495, 254] width 37 height 8
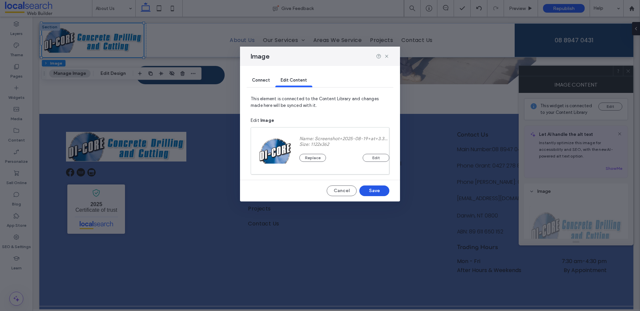
click at [379, 194] on button "Save" at bounding box center [374, 191] width 30 height 11
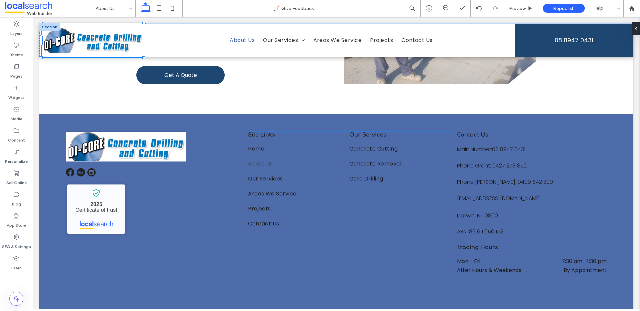
type input "***"
type input "**"
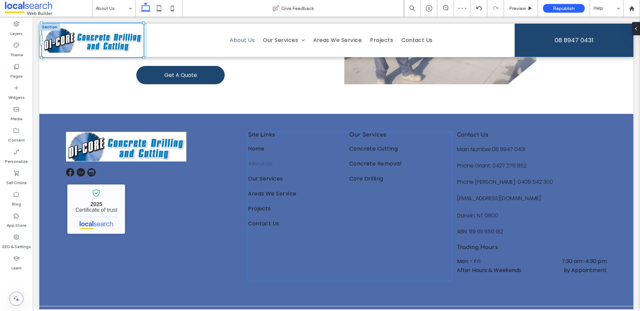
type input "**"
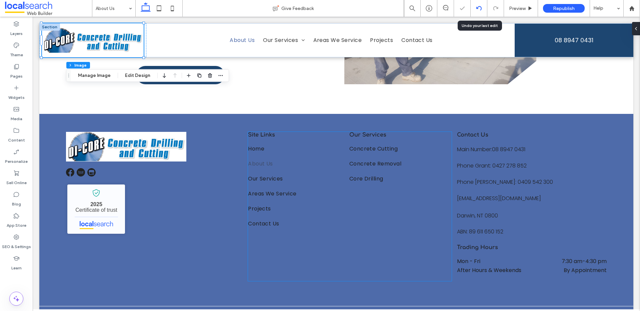
click at [478, 8] on icon at bounding box center [478, 8] width 5 height 5
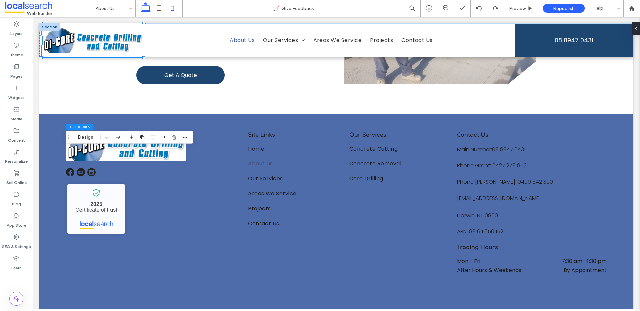
click at [173, 9] on icon at bounding box center [172, 8] width 13 height 13
type input "**"
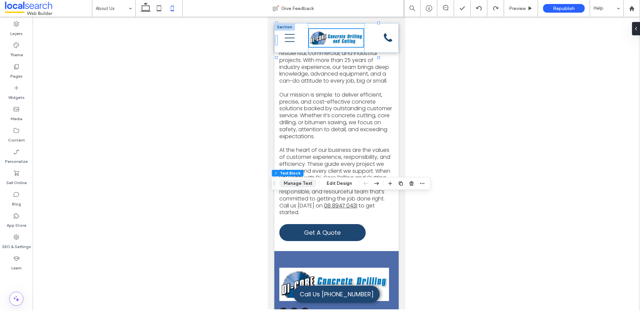
click at [299, 180] on button "Manage Text" at bounding box center [297, 184] width 37 height 8
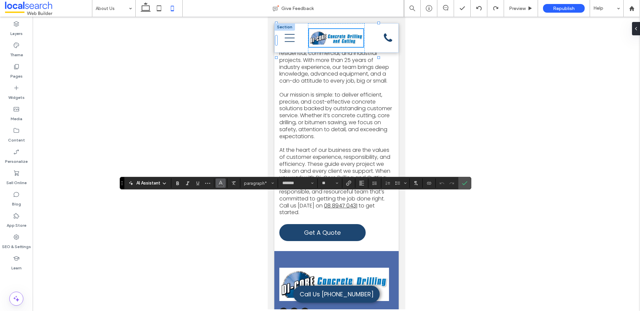
click at [221, 181] on icon "Color" at bounding box center [220, 182] width 5 height 5
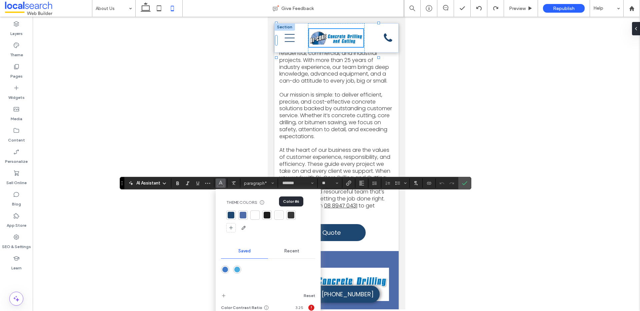
click at [291, 215] on div at bounding box center [291, 215] width 7 height 7
click at [465, 183] on icon "Confirm" at bounding box center [464, 183] width 5 height 5
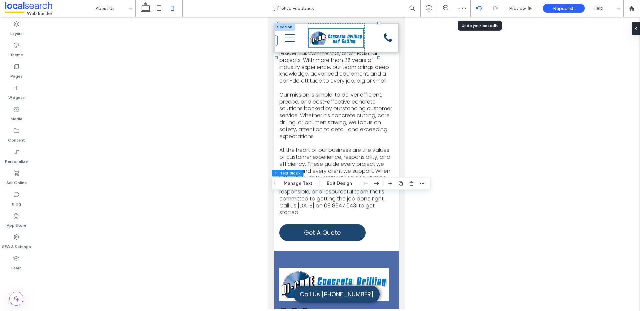
click at [479, 9] on icon at bounding box center [478, 8] width 5 height 5
click at [493, 9] on use at bounding box center [495, 8] width 5 height 4
click at [303, 182] on button "Manage Text" at bounding box center [297, 181] width 37 height 8
type input "***"
type input "****"
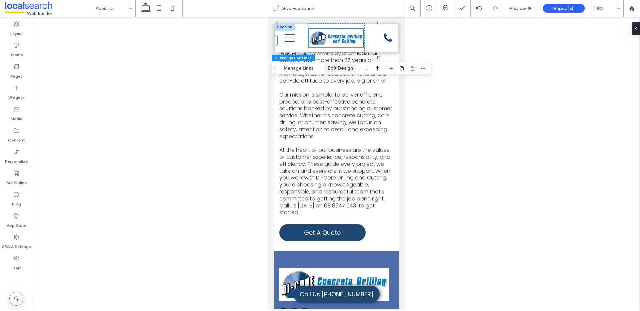
click at [342, 70] on button "Edit Design" at bounding box center [340, 68] width 34 height 8
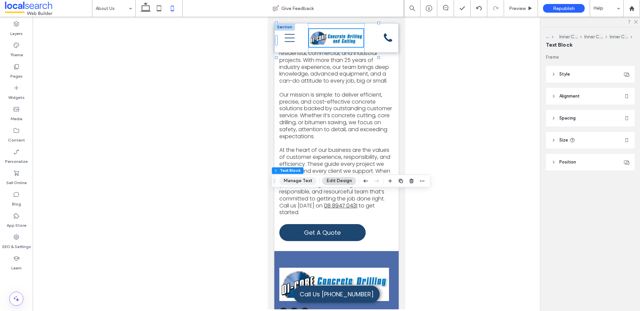
click at [303, 180] on button "Manage Text" at bounding box center [297, 181] width 37 height 8
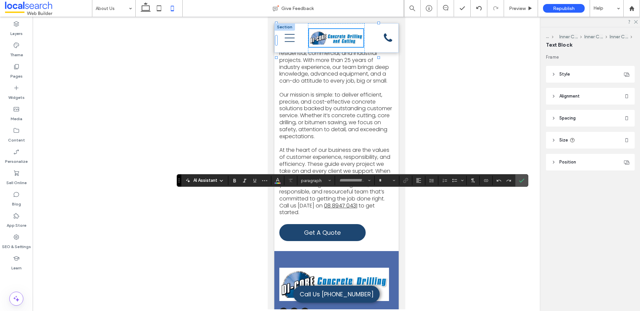
type input "*******"
type input "**"
click at [275, 178] on icon "Color" at bounding box center [277, 179] width 5 height 5
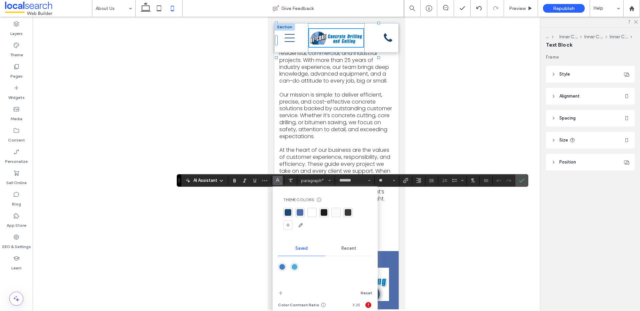
click at [350, 213] on div at bounding box center [348, 212] width 7 height 7
click at [520, 180] on icon "Confirm" at bounding box center [521, 180] width 5 height 5
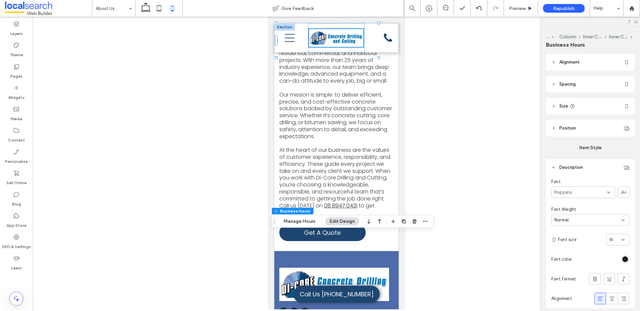
click at [624, 262] on div at bounding box center [625, 259] width 8 height 8
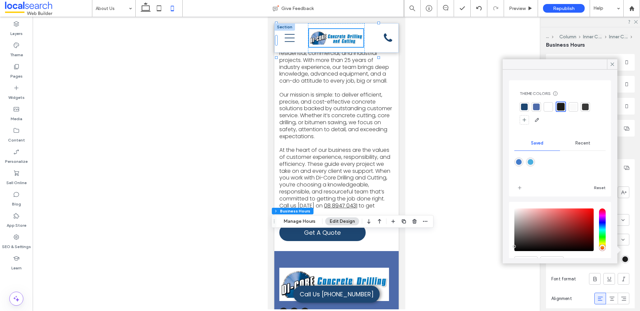
click at [590, 101] on div "Theme Colors Save time with Theme Colors Create a color palette to instantly ad…" at bounding box center [559, 108] width 91 height 45
click at [588, 104] on div at bounding box center [584, 106] width 9 height 9
click at [611, 65] on icon at bounding box center [612, 64] width 6 height 6
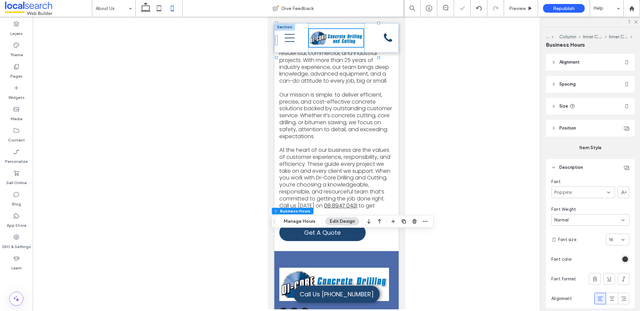
click at [425, 192] on div at bounding box center [336, 163] width 607 height 293
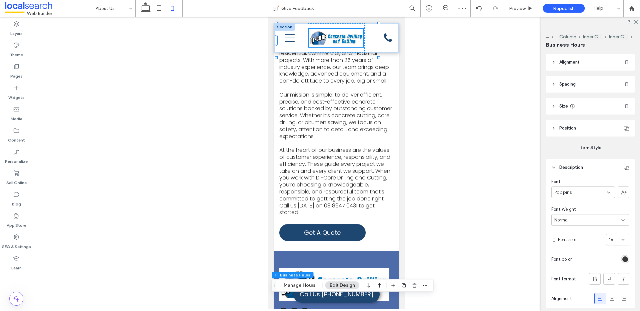
click at [405, 191] on div at bounding box center [336, 163] width 607 height 293
